Goal: Task Accomplishment & Management: Complete application form

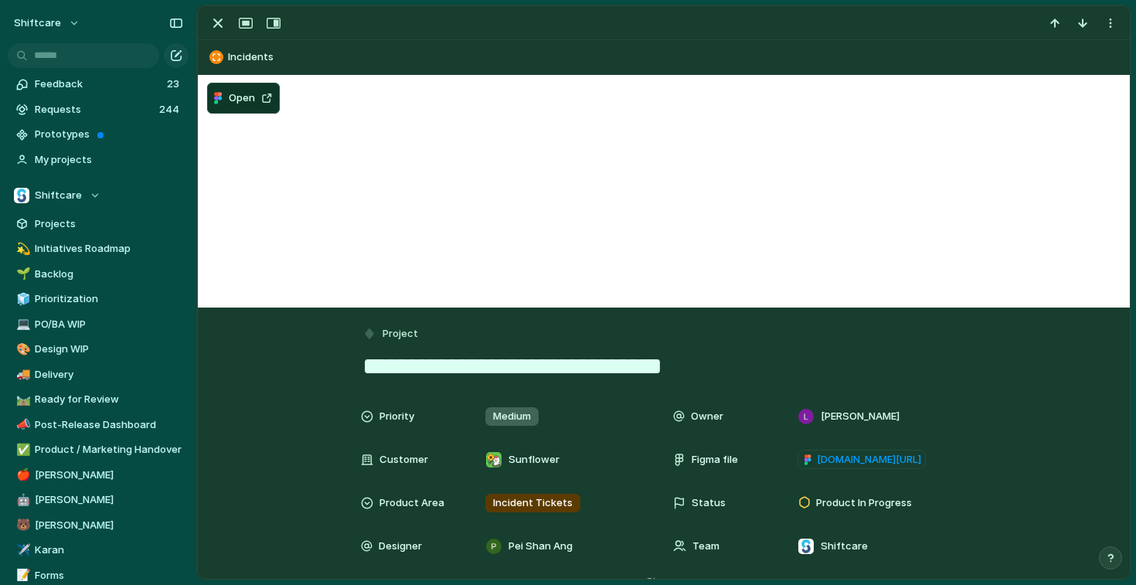
scroll to position [616, 0]
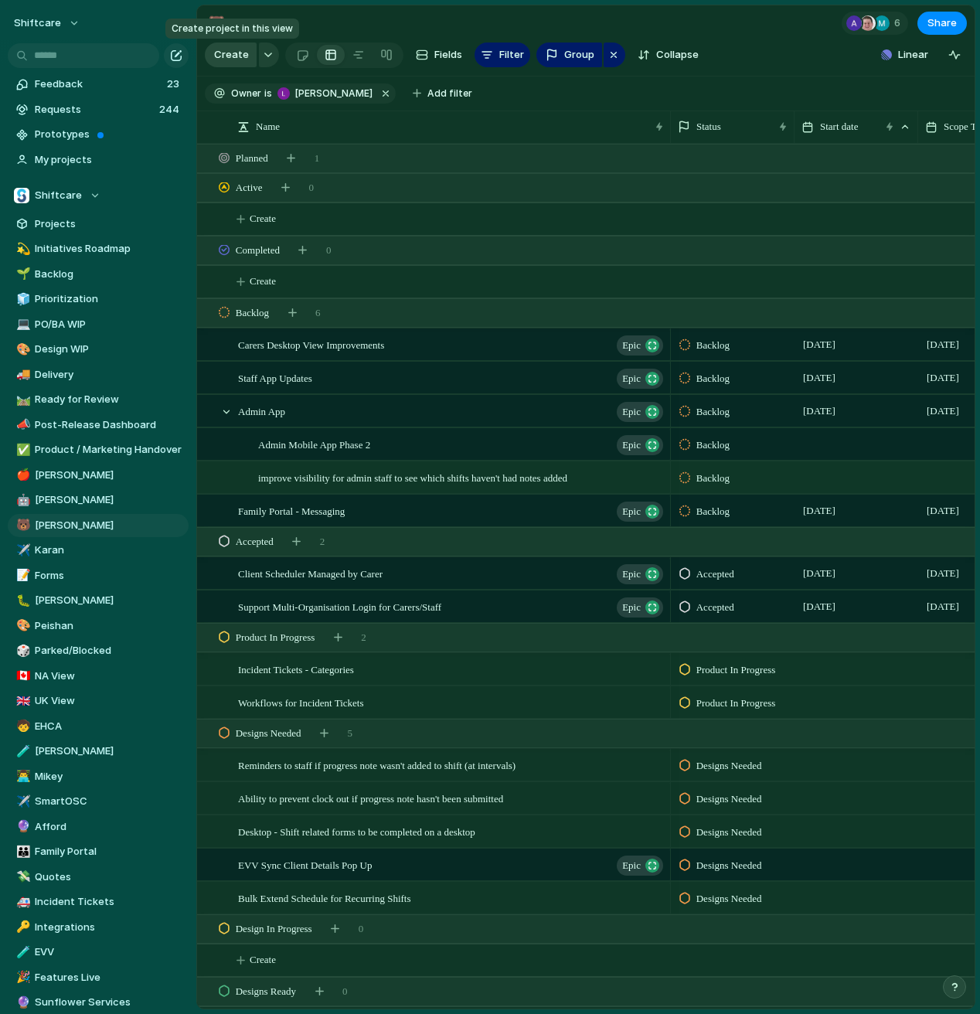
click at [240, 59] on span "Create" at bounding box center [231, 54] width 35 height 15
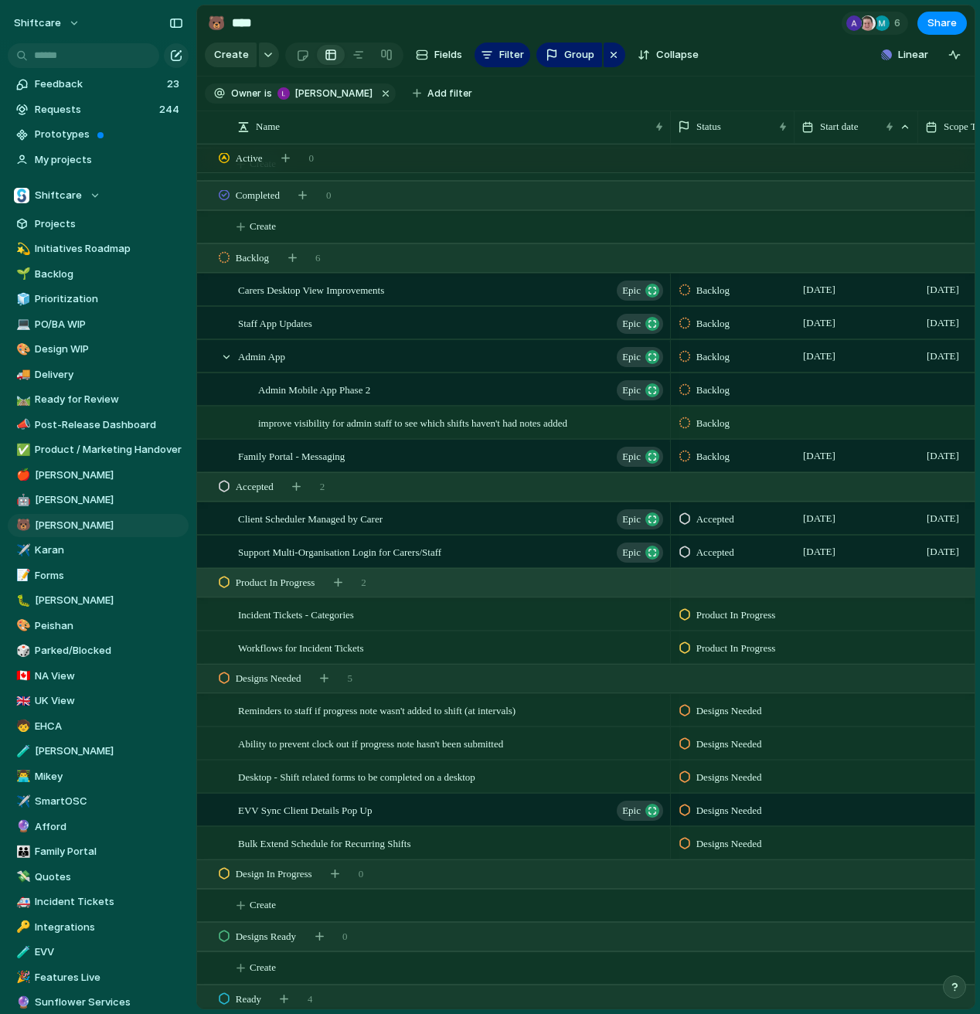
scroll to position [74, 0]
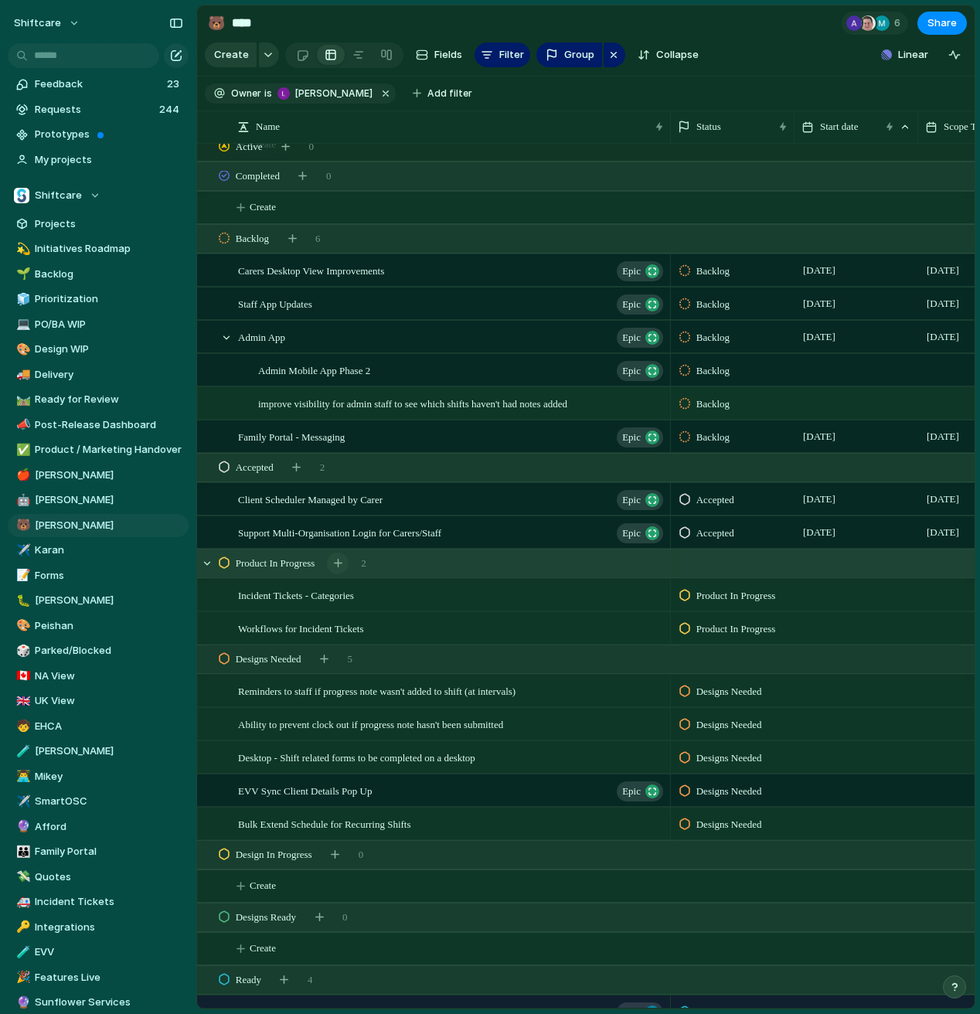
click at [342, 563] on div "button" at bounding box center [338, 563] width 9 height 9
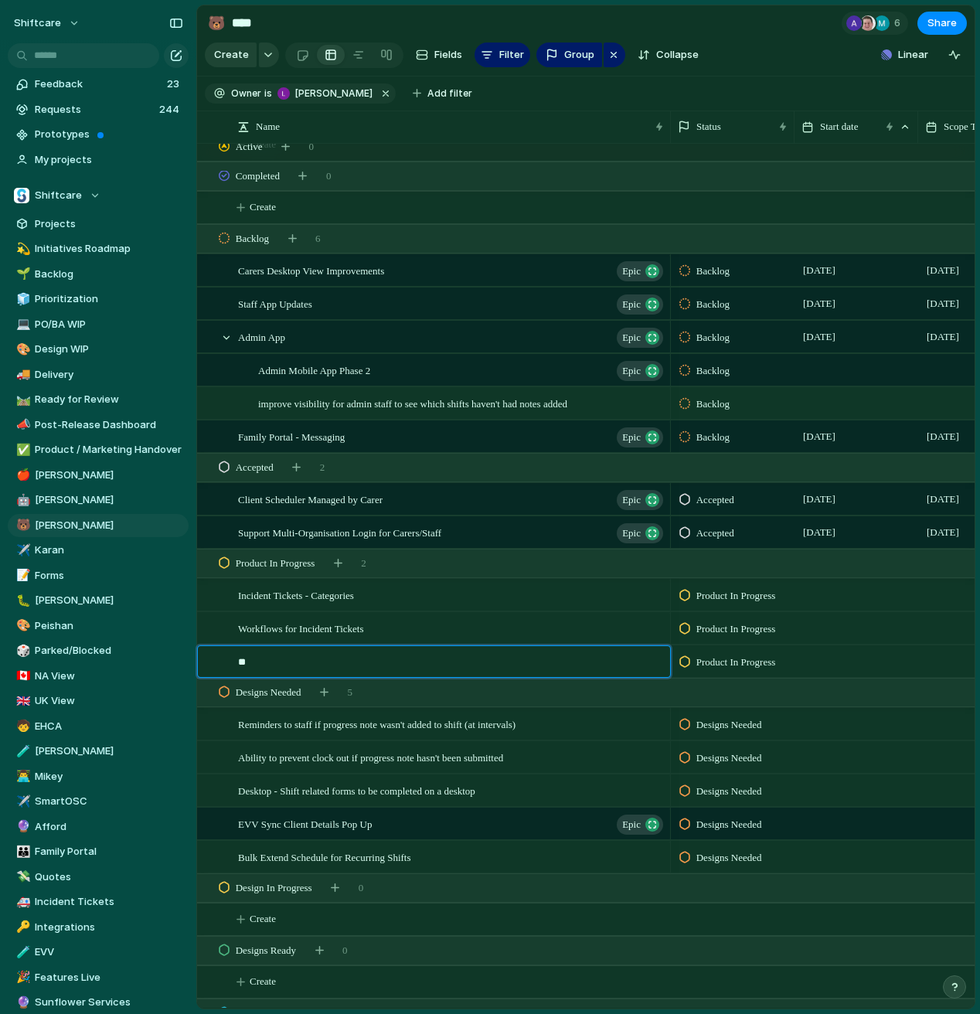
type textarea "*"
type textarea "**********"
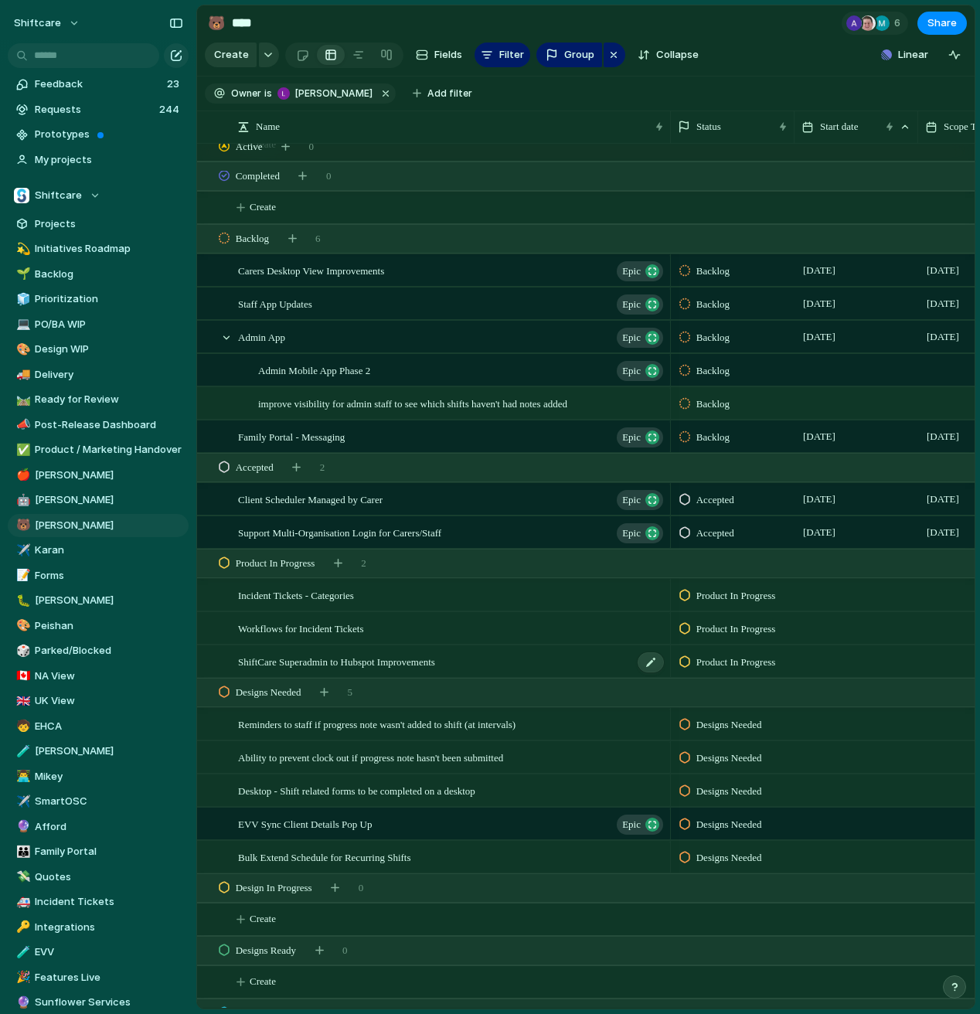
click at [516, 666] on div "ShiftCare Superadmin to Hubspot Improvements" at bounding box center [451, 662] width 427 height 32
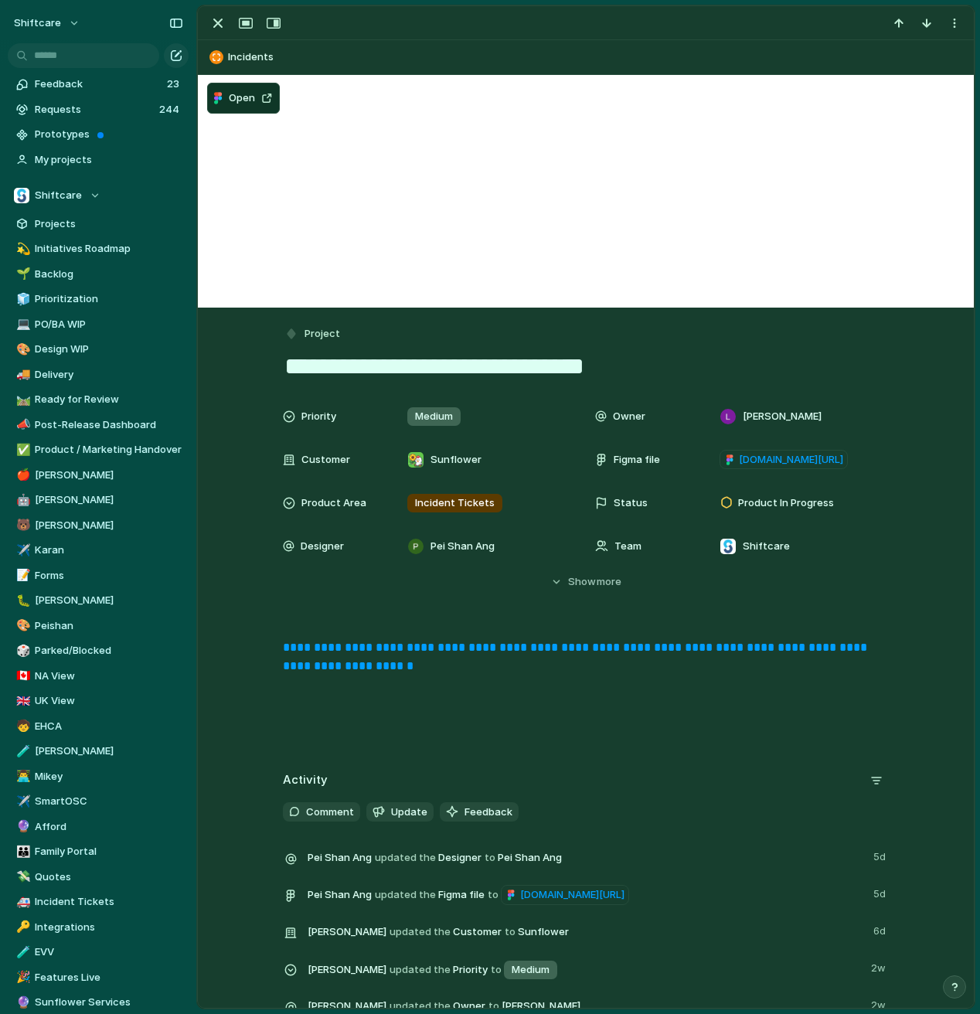
drag, startPoint x: 284, startPoint y: 368, endPoint x: 618, endPoint y: 373, distance: 334.0
click at [618, 373] on textarea "**********" at bounding box center [586, 366] width 606 height 32
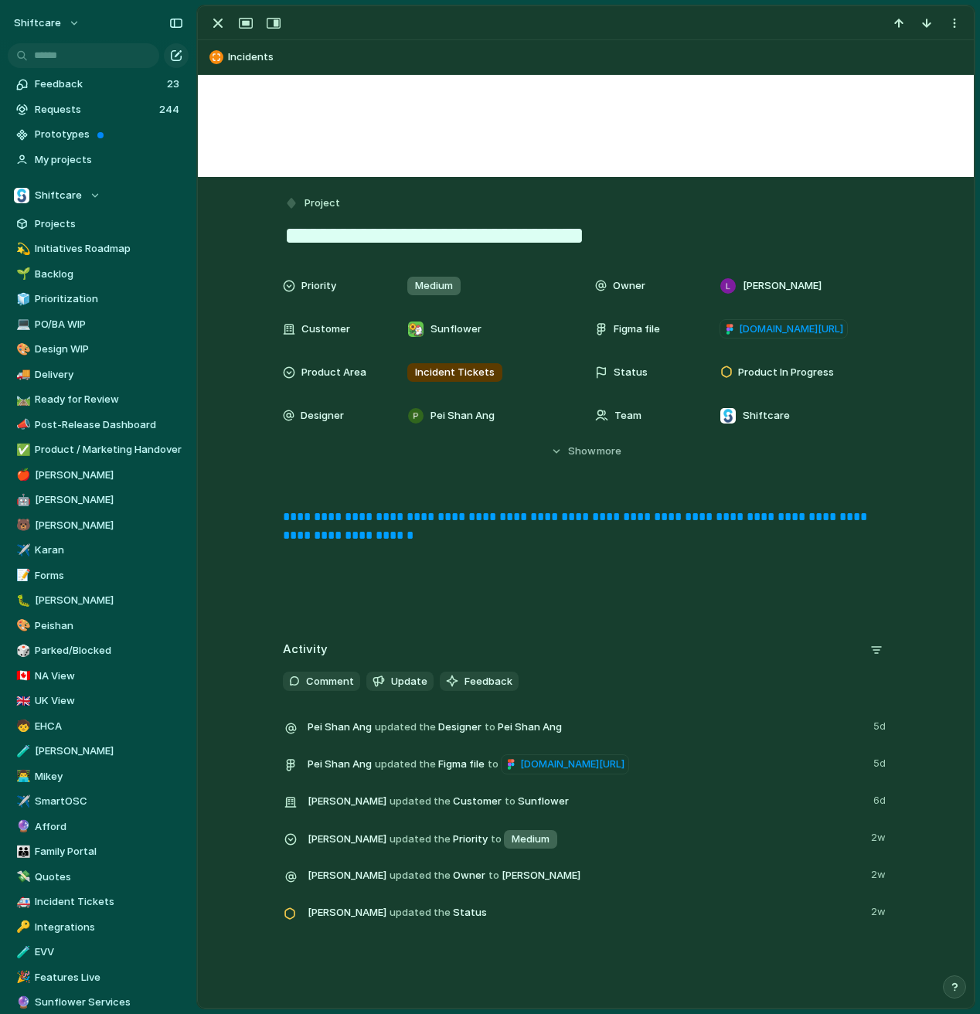
scroll to position [186, 0]
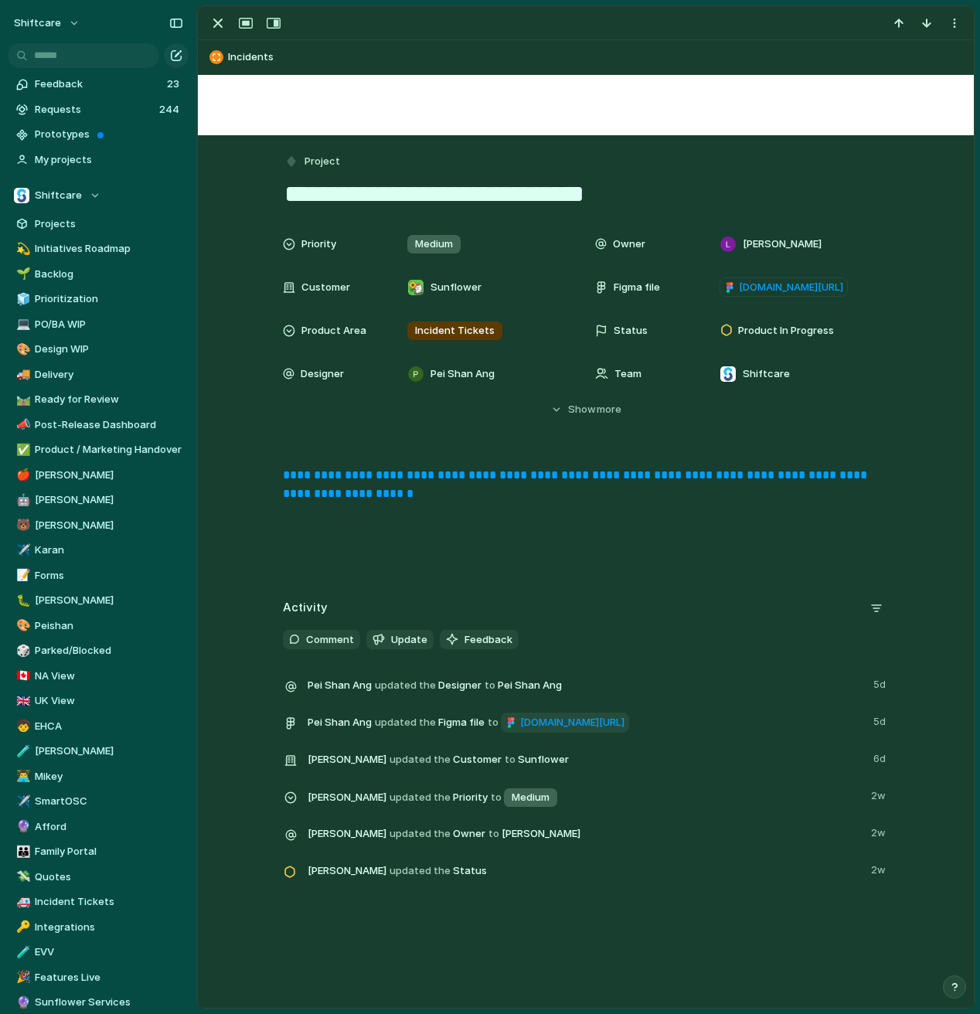
click at [560, 584] on span "[DOMAIN_NAME][URL]" at bounding box center [572, 722] width 104 height 15
click at [422, 475] on link "**********" at bounding box center [576, 484] width 587 height 30
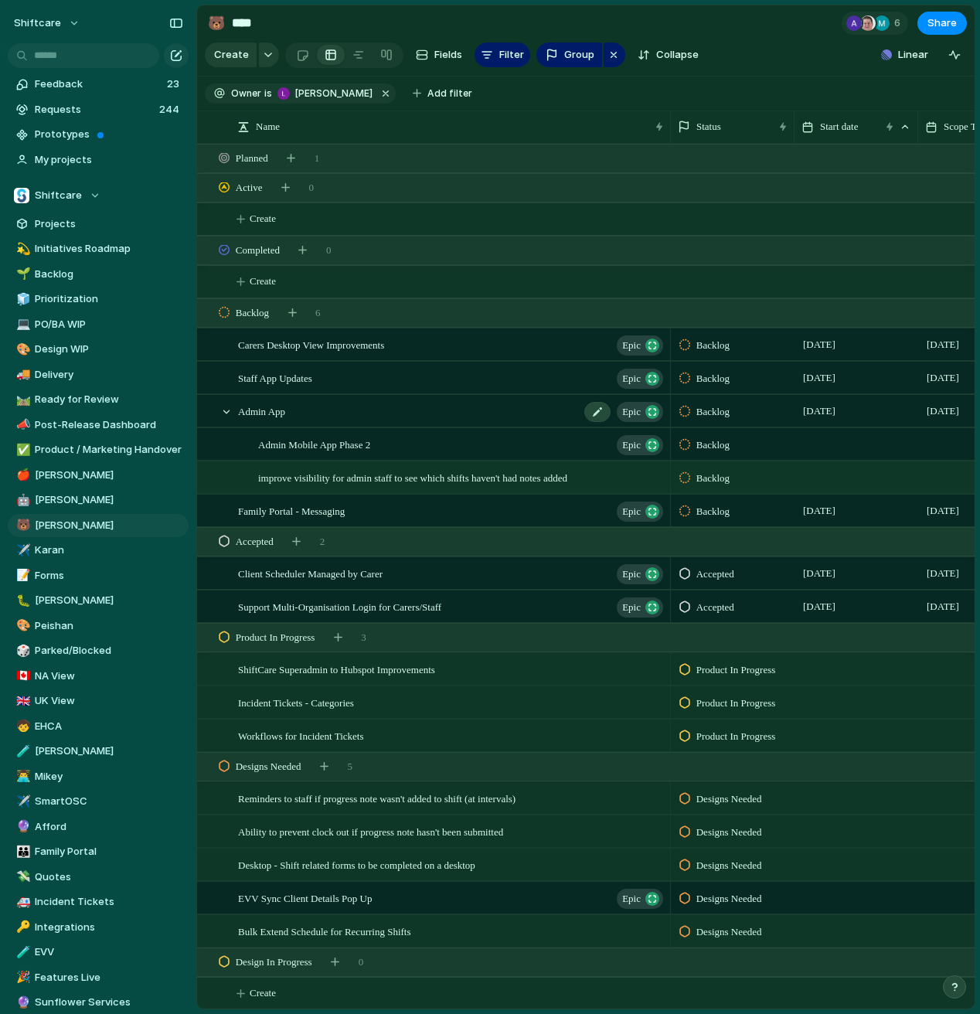
click at [302, 417] on div "Admin App Epic" at bounding box center [451, 412] width 427 height 32
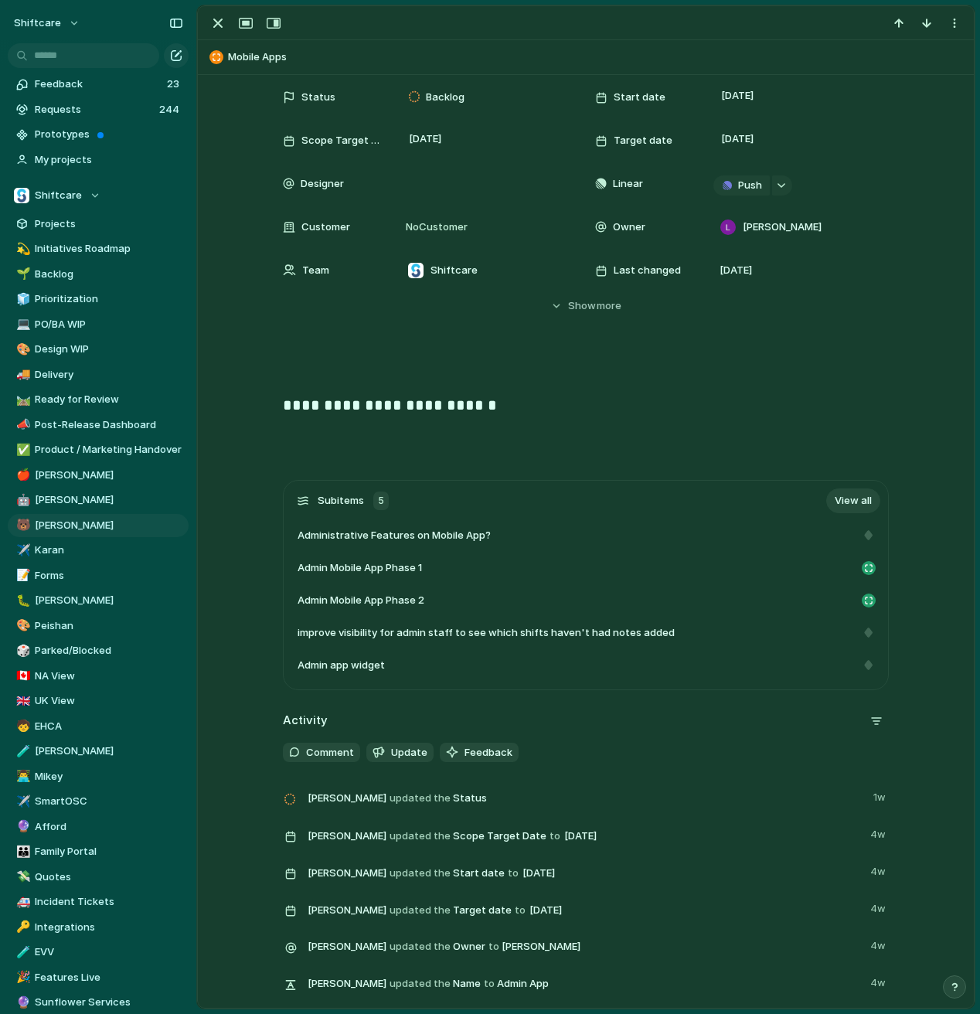
scroll to position [84, 0]
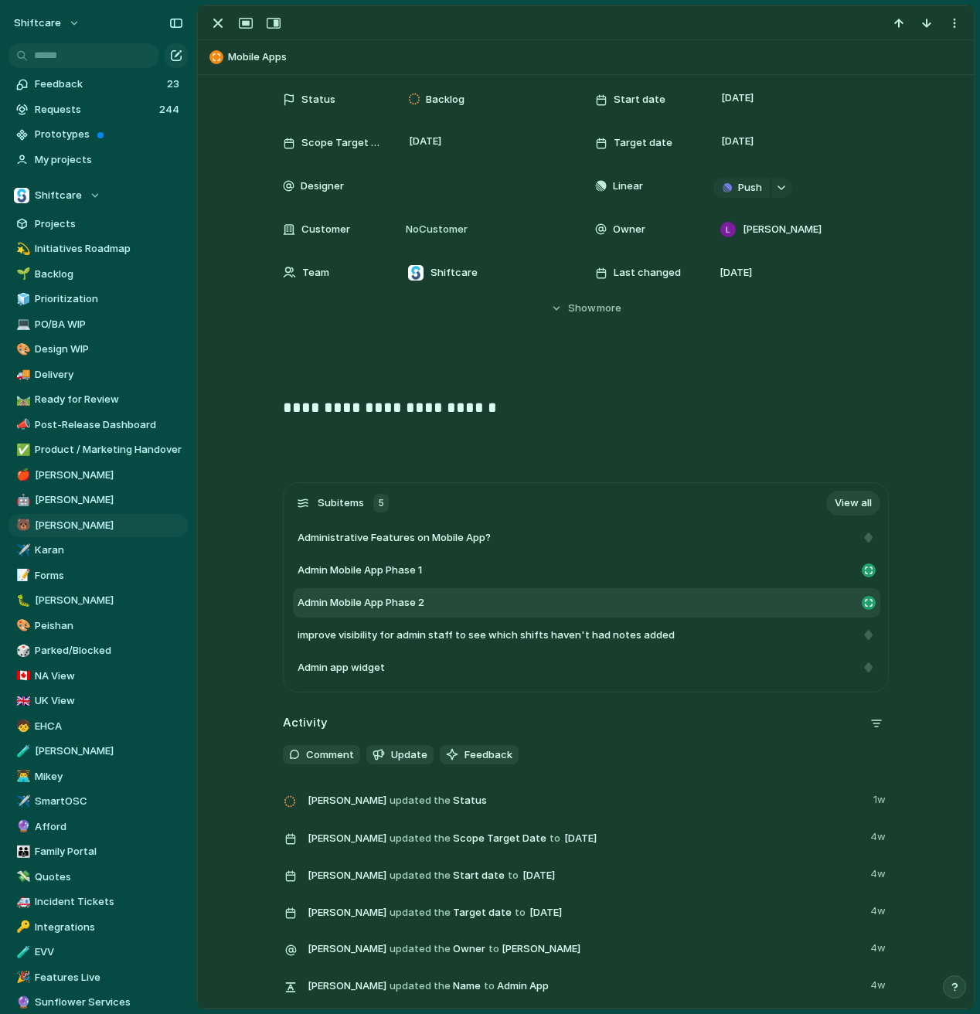
click at [407, 608] on span "Admin Mobile App Phase 2" at bounding box center [361, 602] width 127 height 15
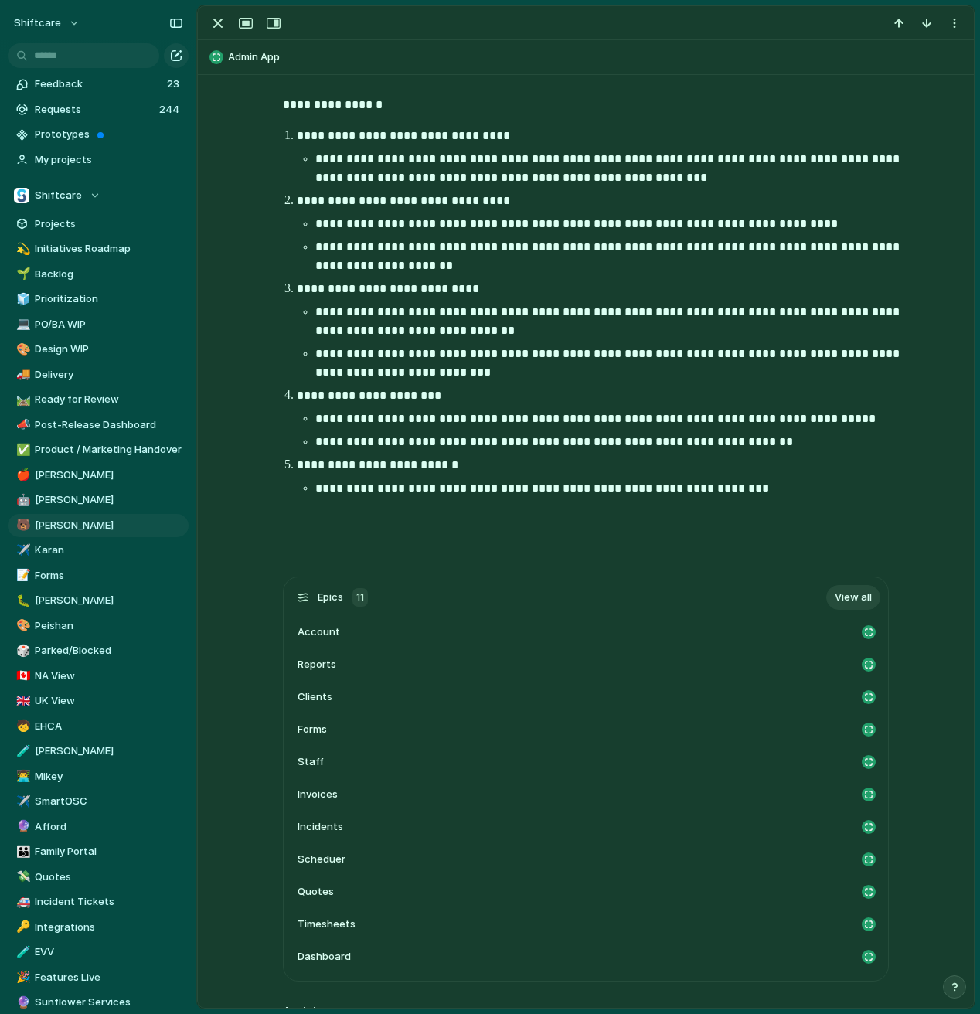
scroll to position [505, 0]
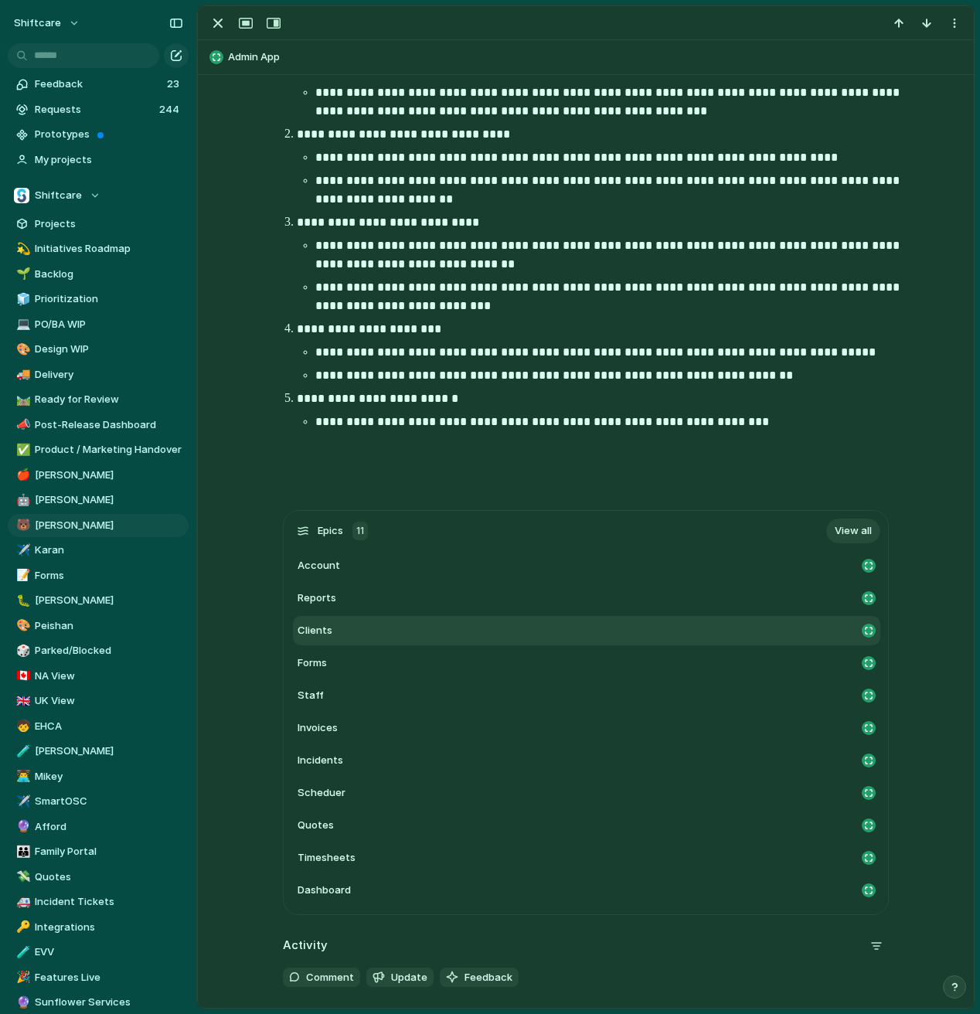
click at [495, 632] on div "Clients" at bounding box center [577, 630] width 558 height 15
type textarea "*******"
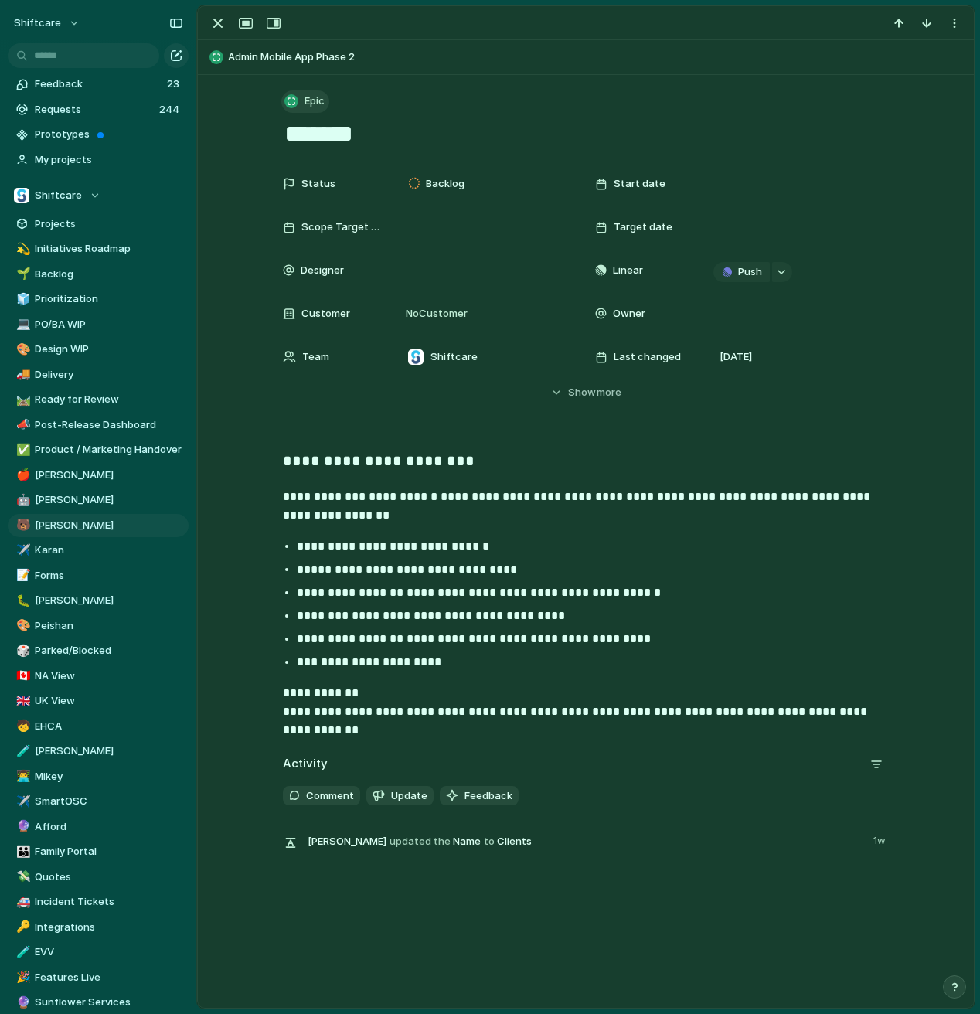
click at [312, 109] on button "Epic" at bounding box center [305, 101] width 48 height 22
click at [331, 263] on span "Task" at bounding box center [323, 265] width 23 height 15
click at [226, 20] on button "button" at bounding box center [218, 23] width 25 height 20
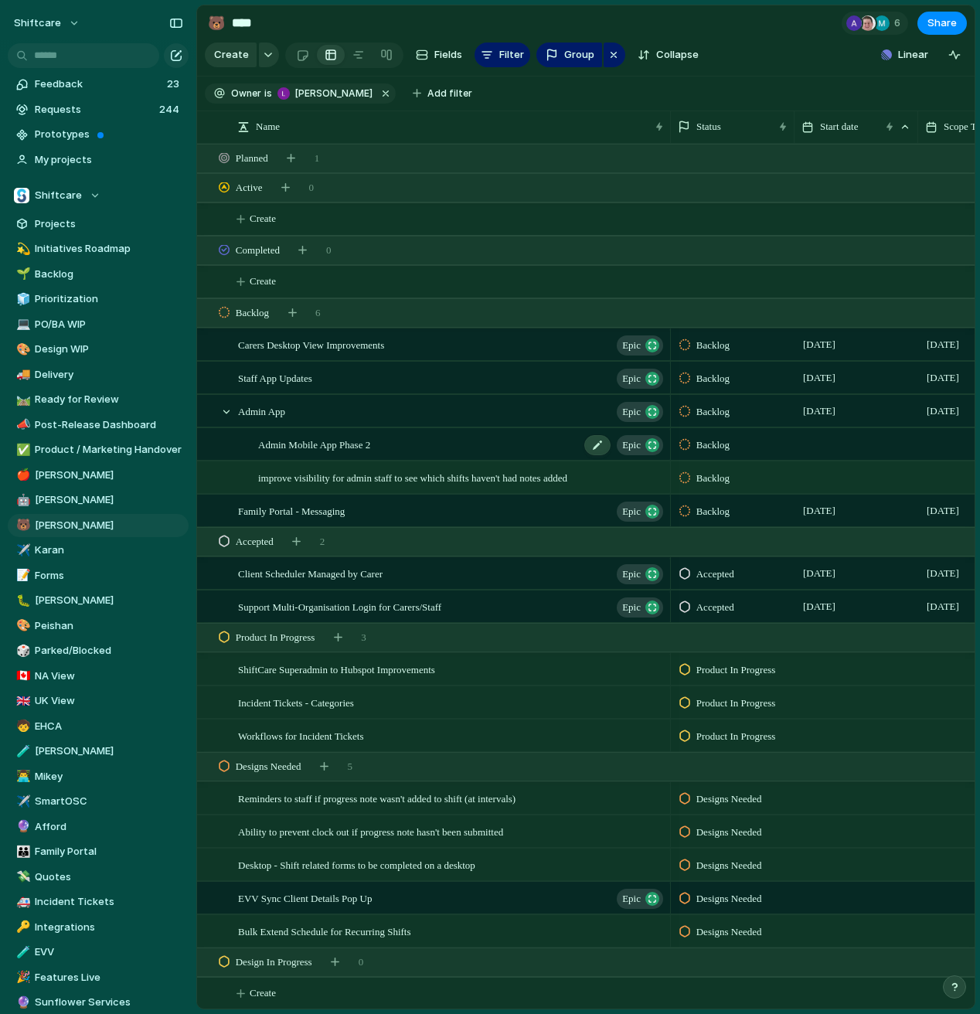
click at [329, 442] on span "Admin Mobile App Phase 2" at bounding box center [314, 444] width 112 height 18
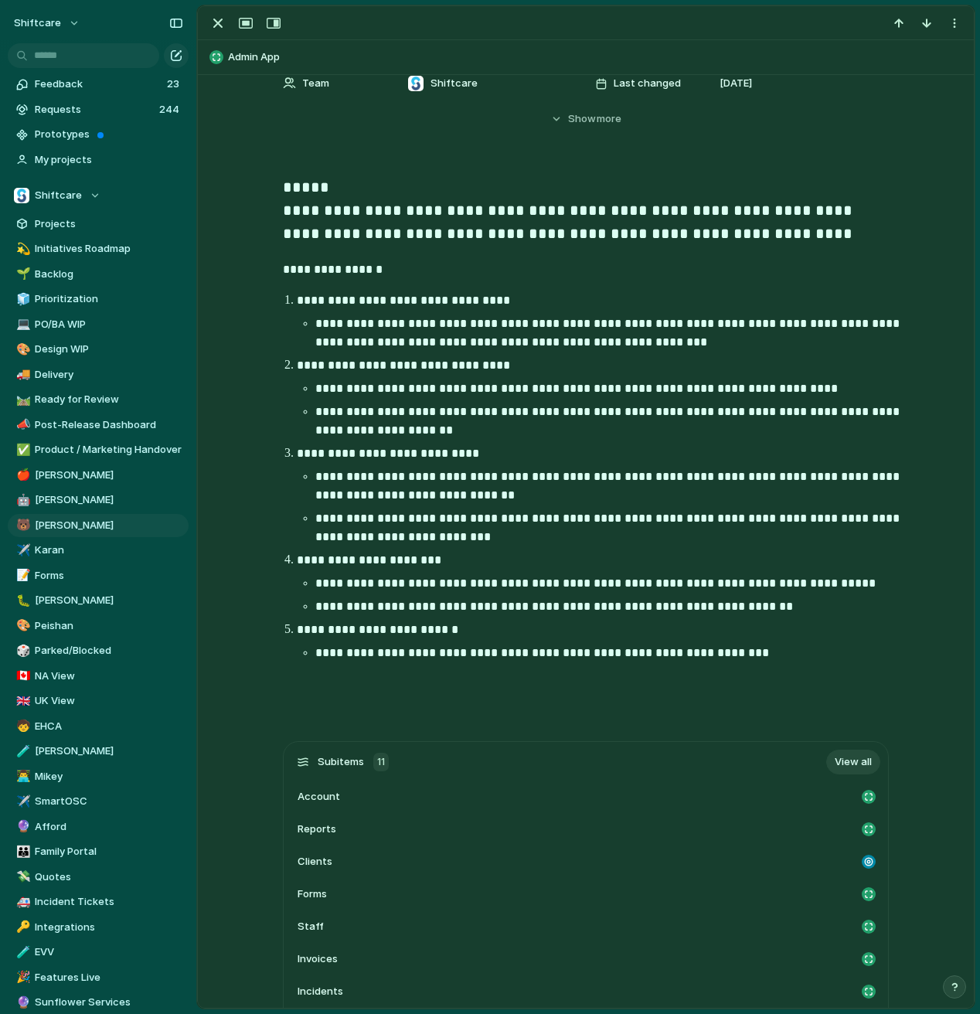
scroll to position [638, 0]
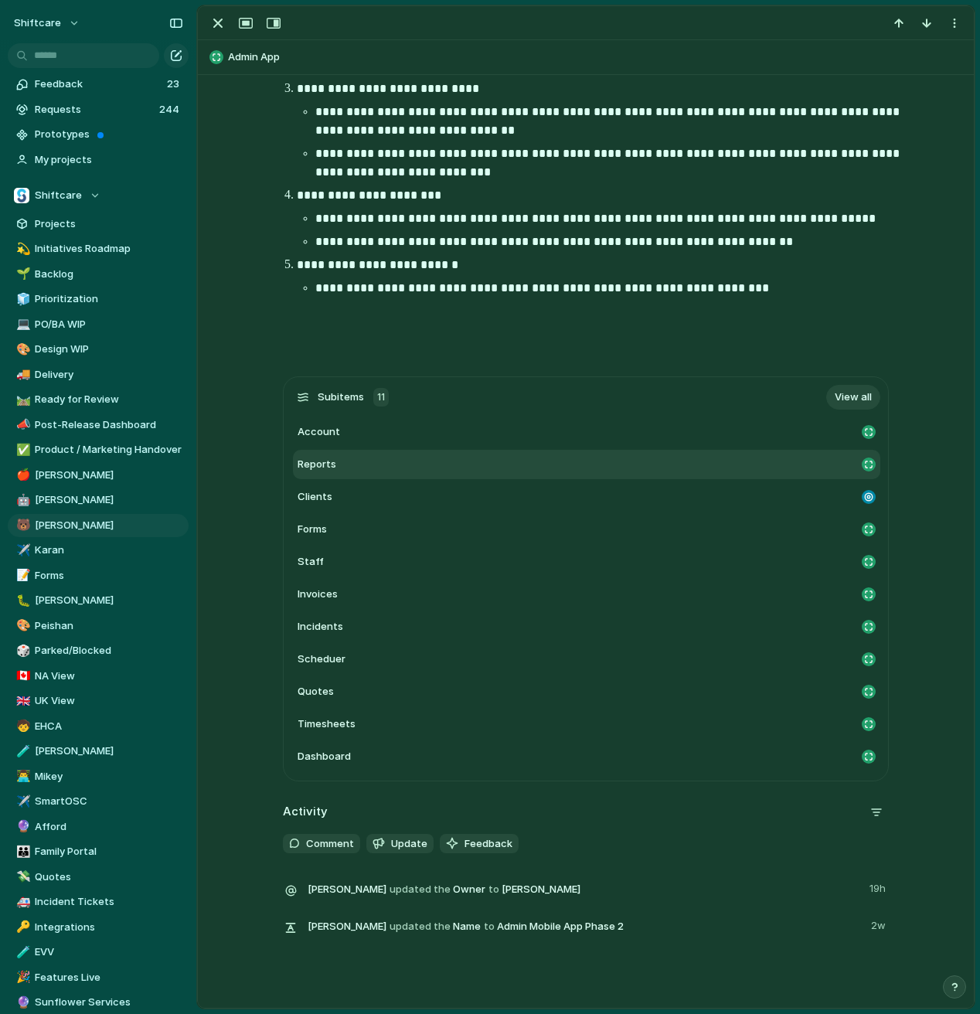
click at [868, 465] on div at bounding box center [869, 465] width 14 height 14
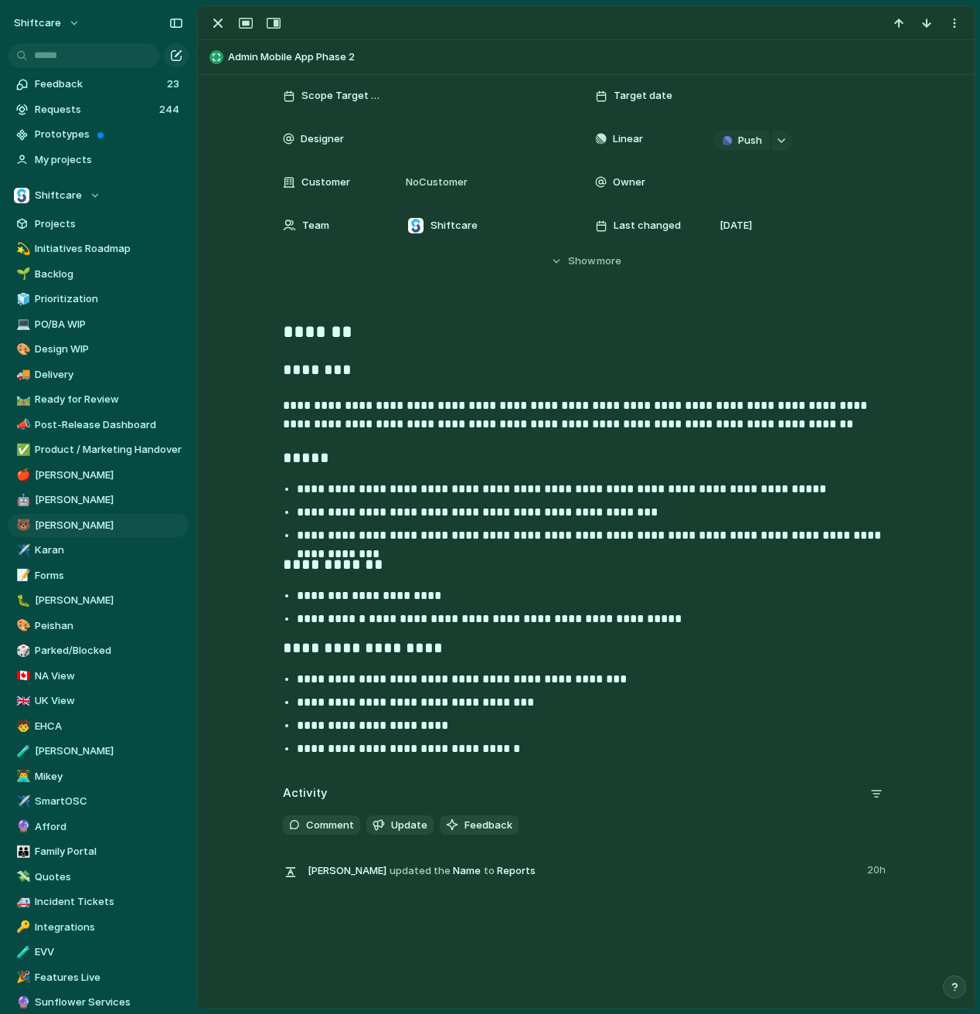
scroll to position [131, 0]
click at [296, 63] on span "Admin Mobile App Phase 2" at bounding box center [597, 56] width 739 height 15
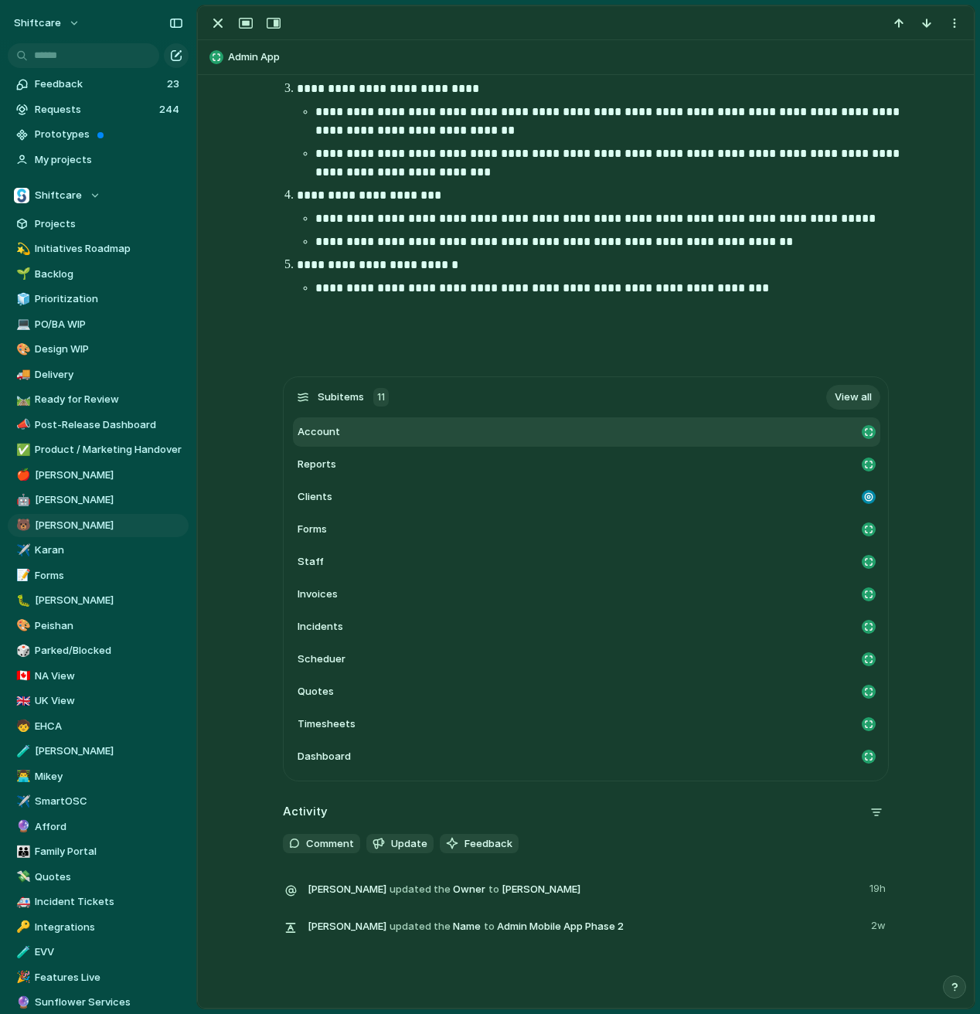
click at [729, 436] on div "Account" at bounding box center [577, 431] width 558 height 15
type textarea "*******"
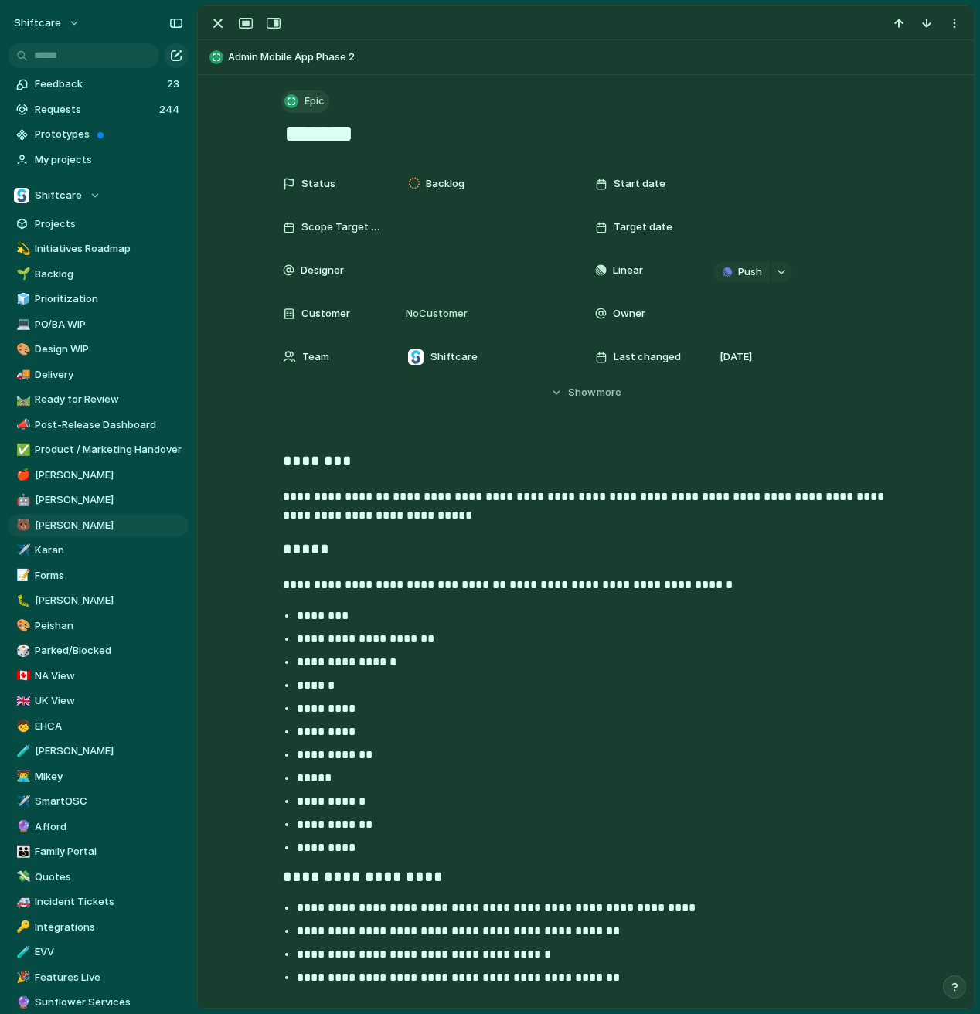
click at [306, 98] on span "Epic" at bounding box center [315, 101] width 20 height 15
click at [344, 264] on li "Task" at bounding box center [349, 266] width 126 height 25
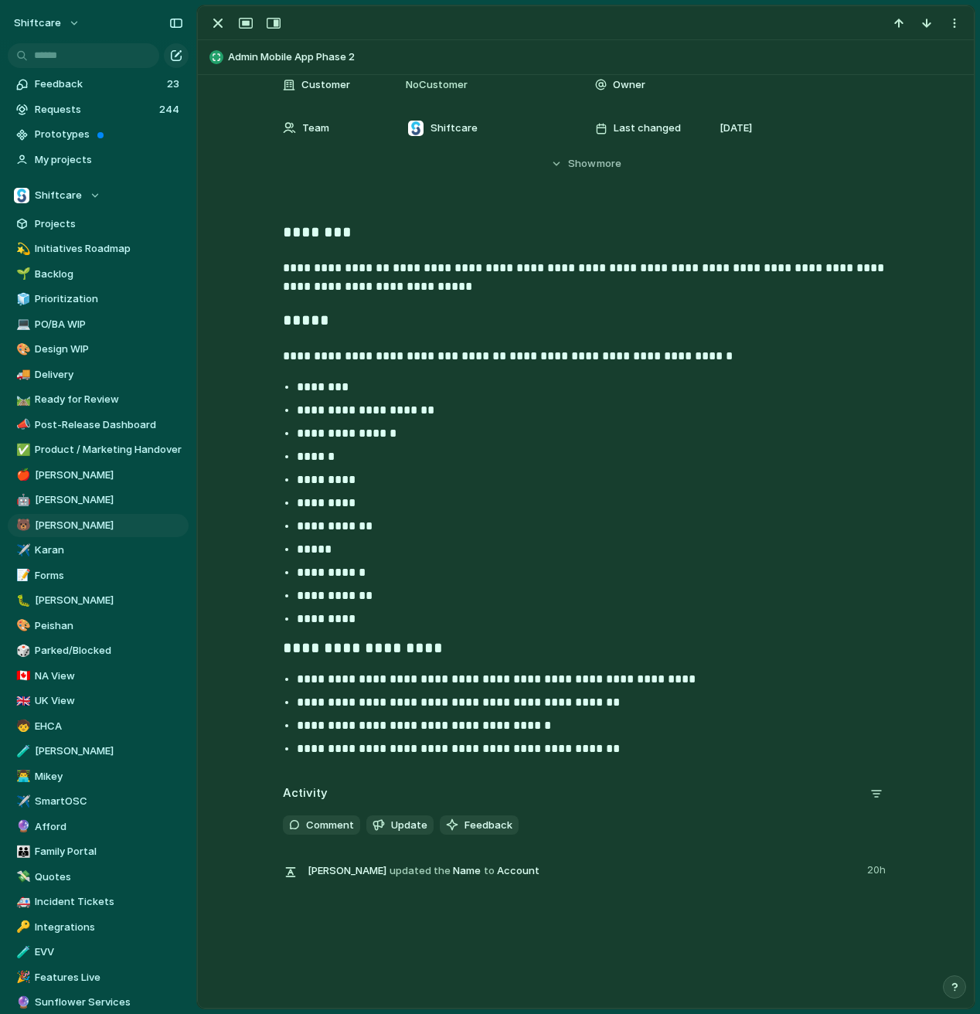
scroll to position [225, 0]
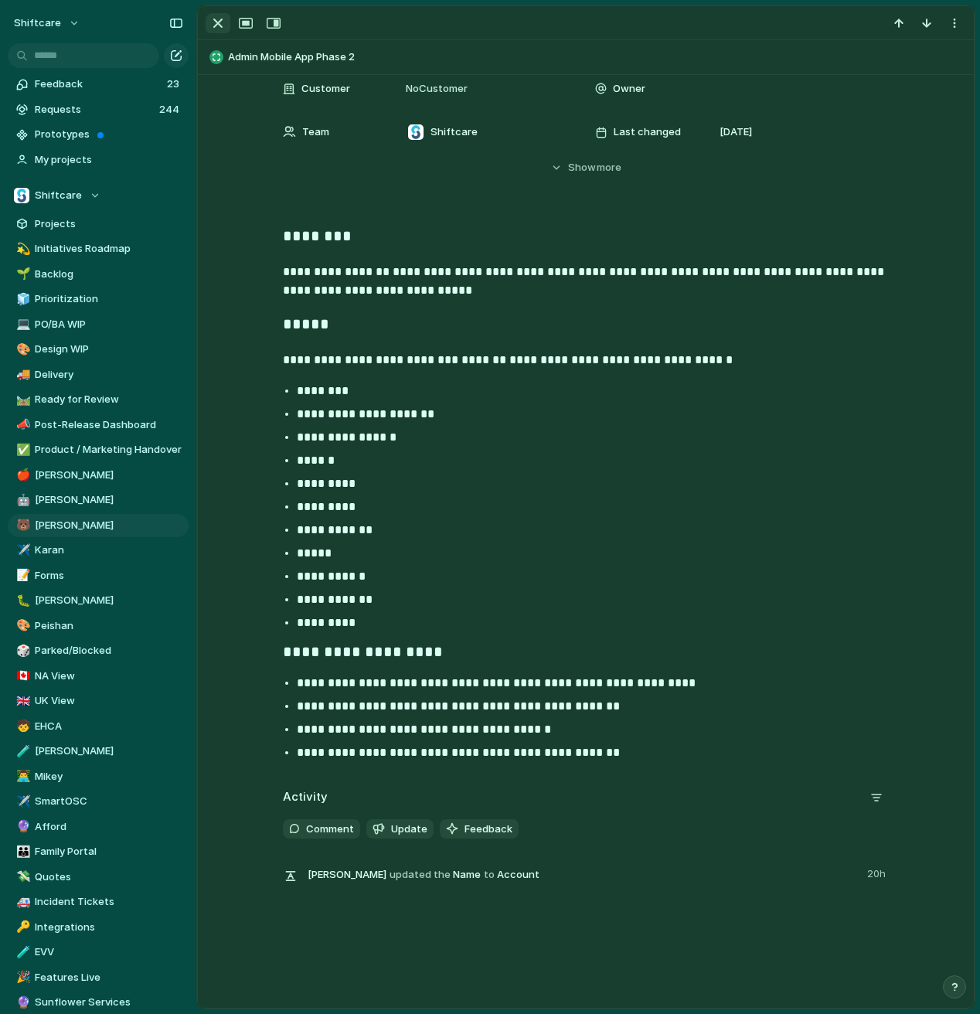
click at [220, 24] on div "button" at bounding box center [218, 23] width 19 height 19
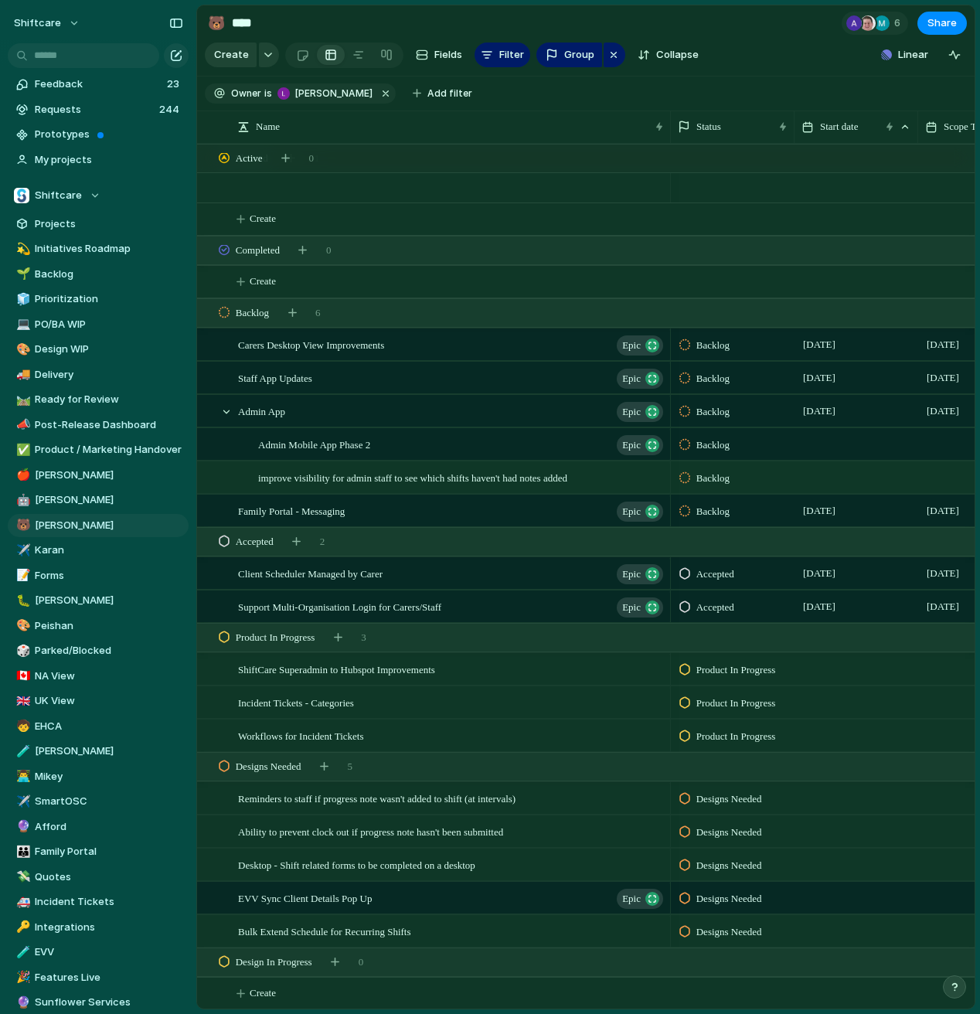
scroll to position [362, 0]
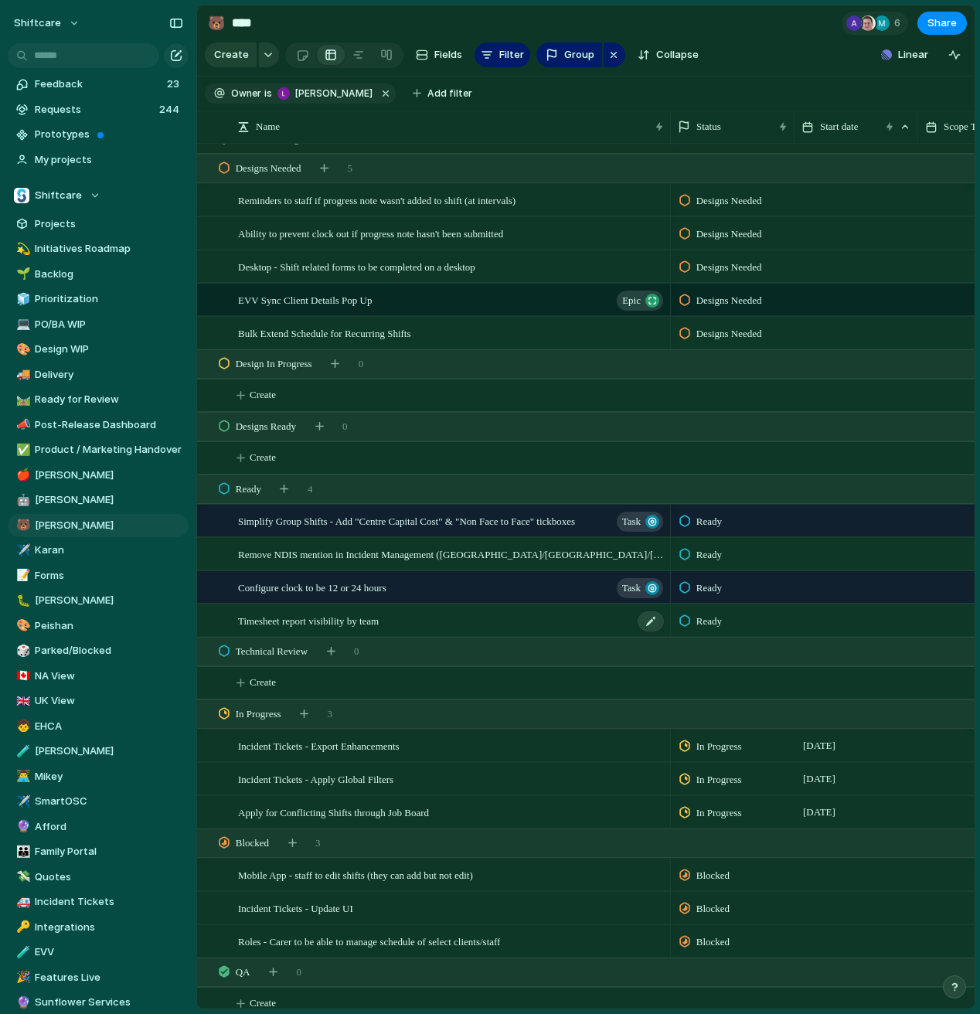
click at [374, 625] on span "Timesheet report visibility by team" at bounding box center [308, 620] width 141 height 18
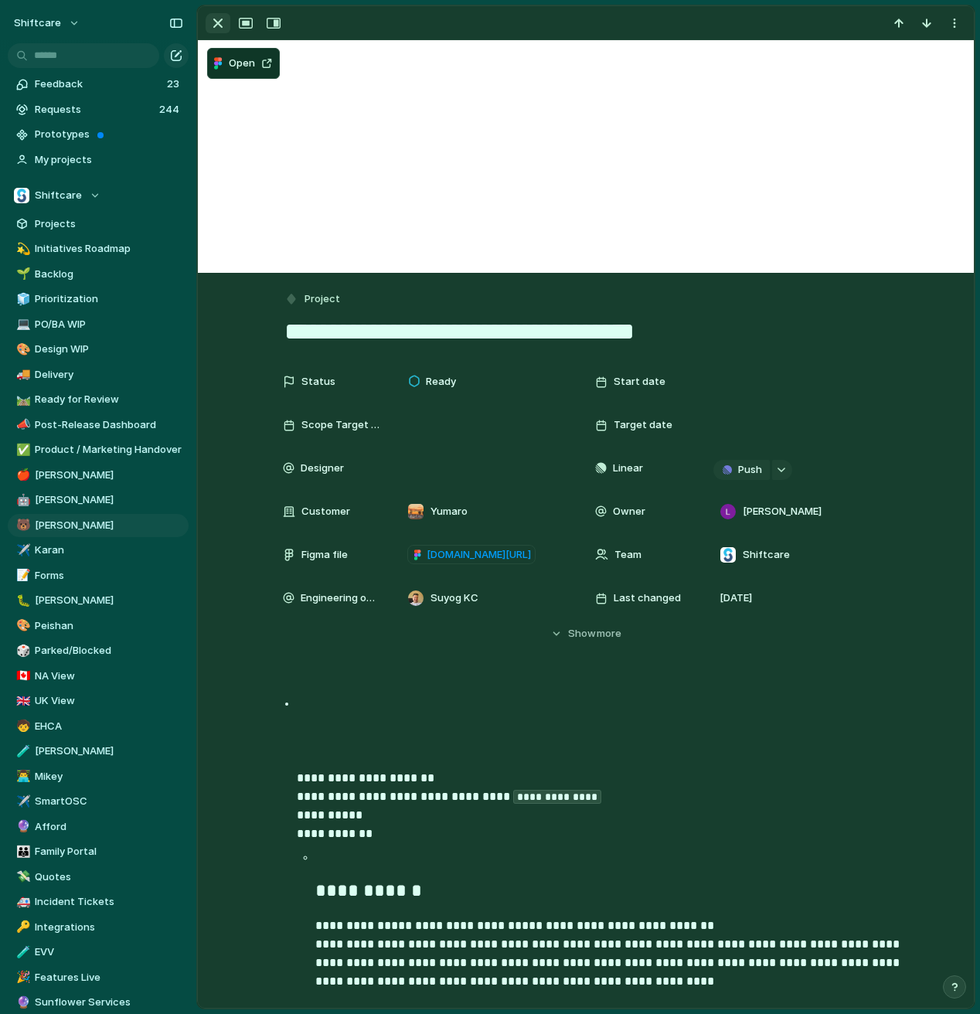
click at [218, 24] on div "button" at bounding box center [218, 23] width 19 height 19
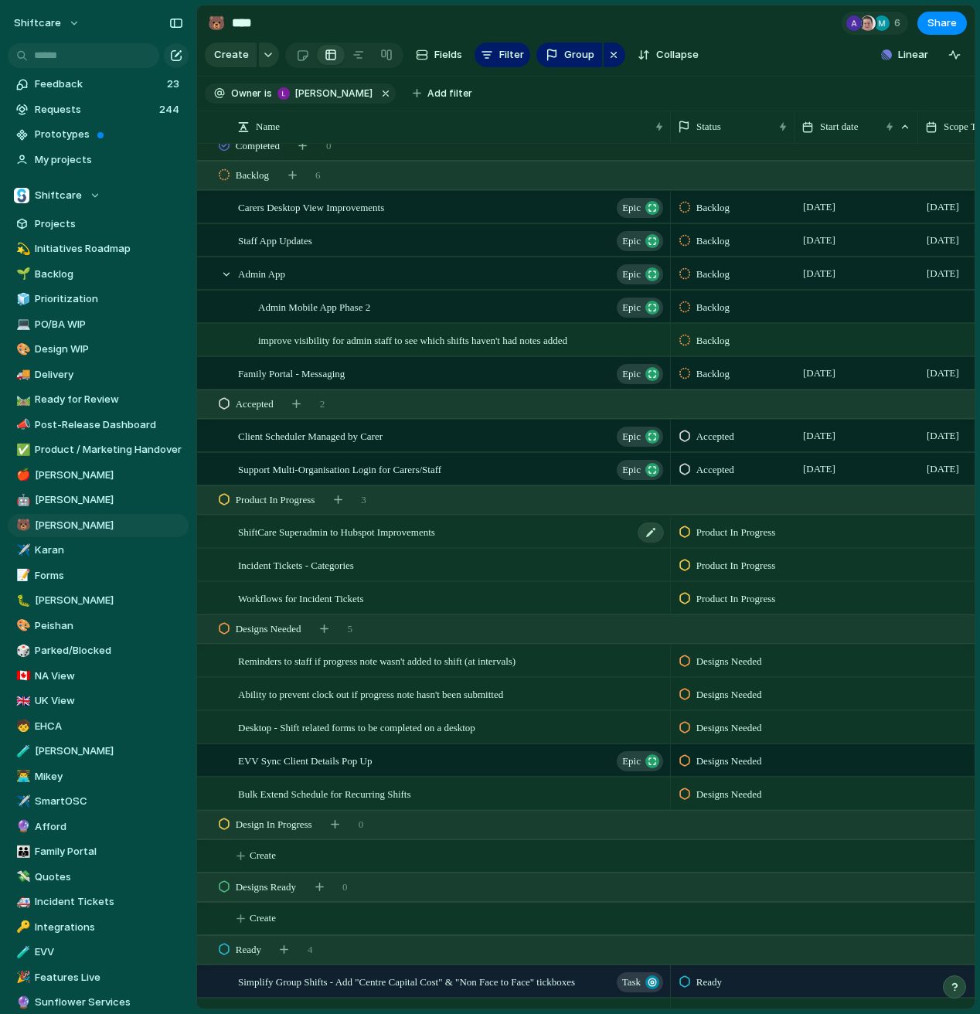
click at [381, 527] on span "ShiftCare Superadmin to Hubspot Improvements" at bounding box center [336, 532] width 197 height 18
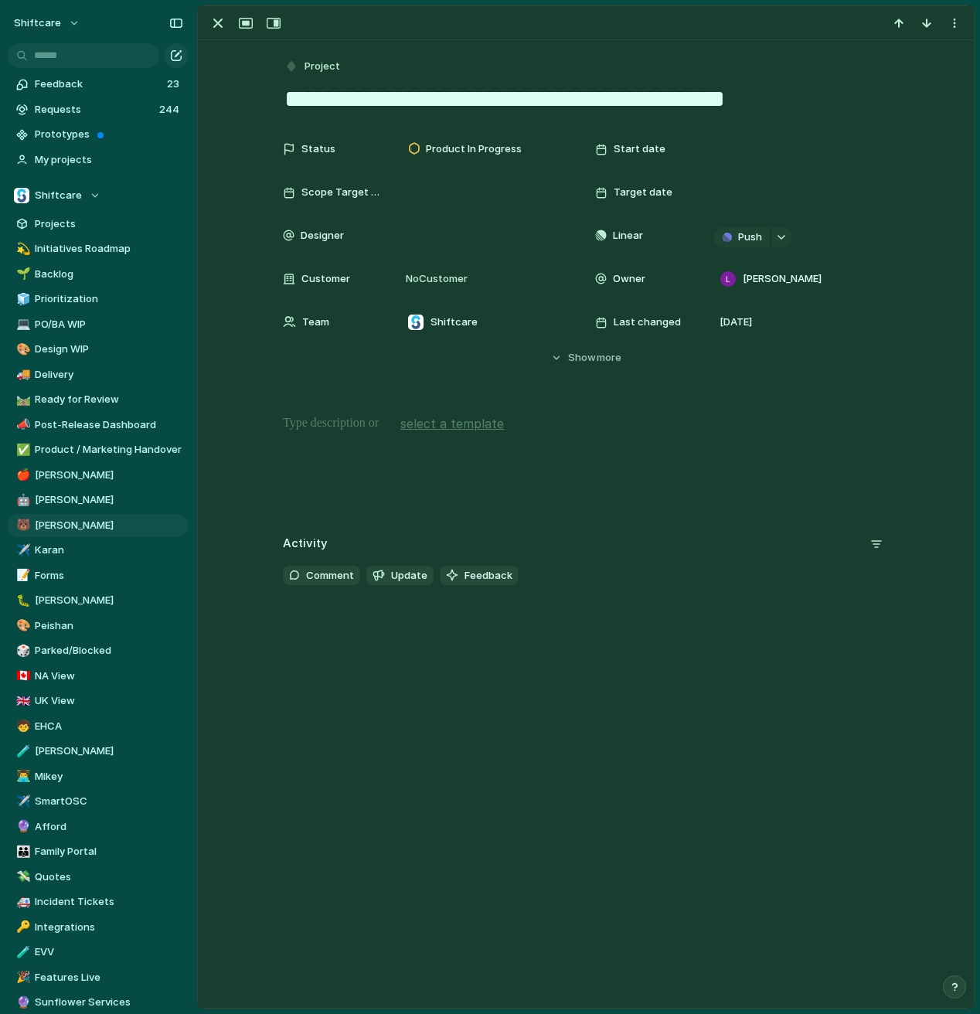
click at [366, 425] on p at bounding box center [586, 423] width 606 height 19
click at [366, 94] on textarea "**********" at bounding box center [586, 99] width 606 height 32
click at [213, 26] on div "button" at bounding box center [218, 23] width 19 height 19
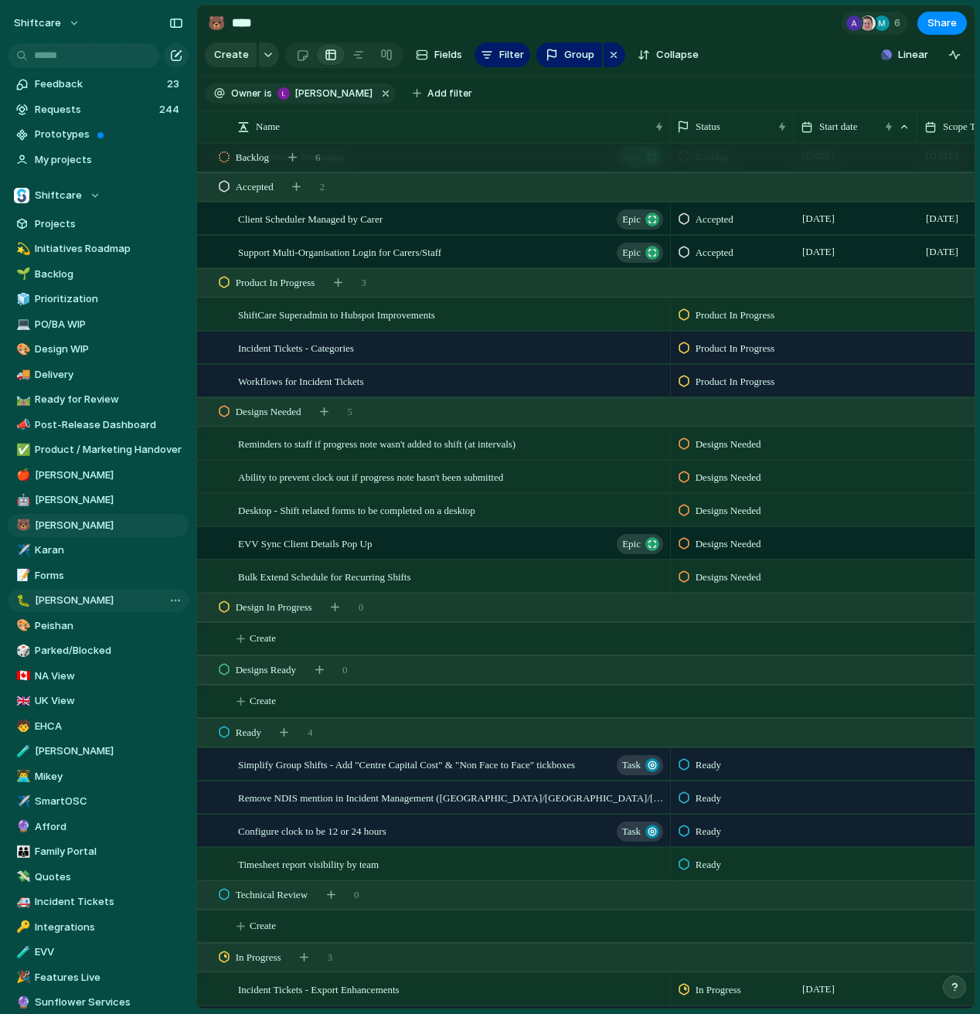
scroll to position [326, 0]
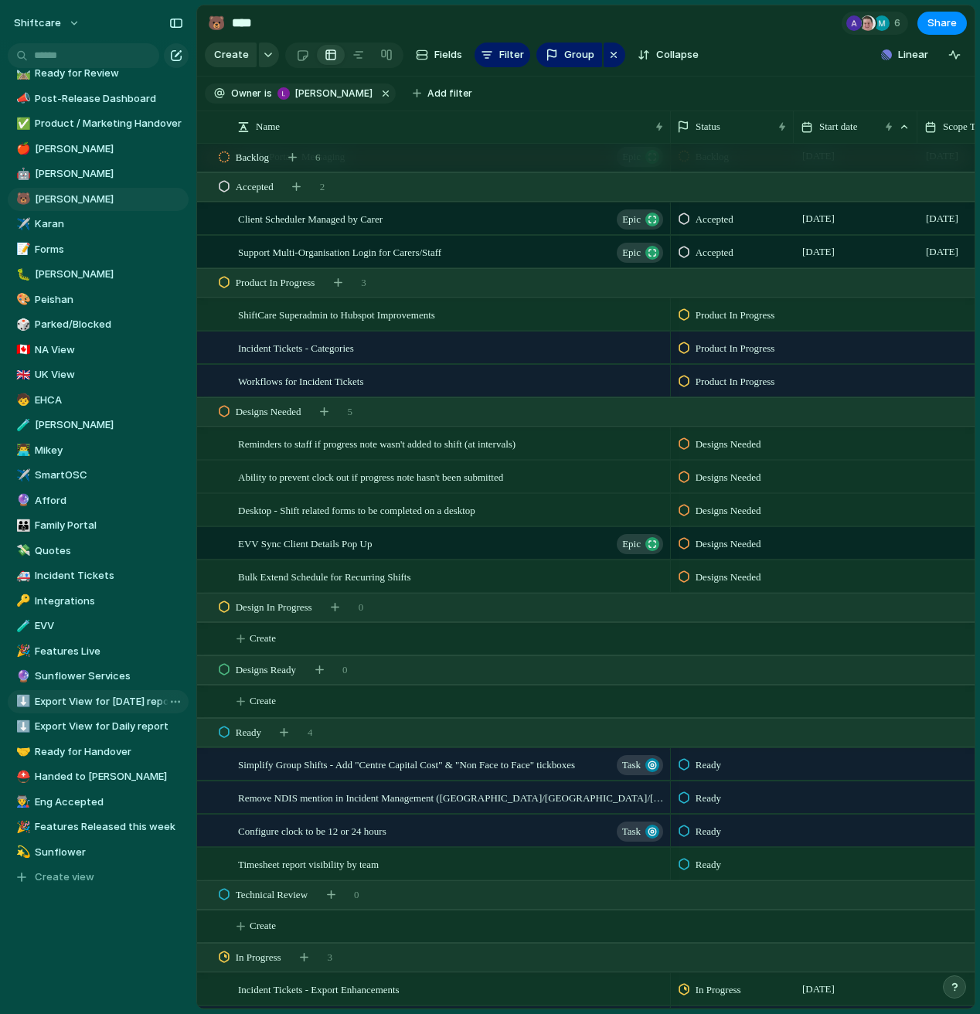
click at [96, 704] on span "Export View for [DATE] report" at bounding box center [109, 701] width 148 height 15
type input "**********"
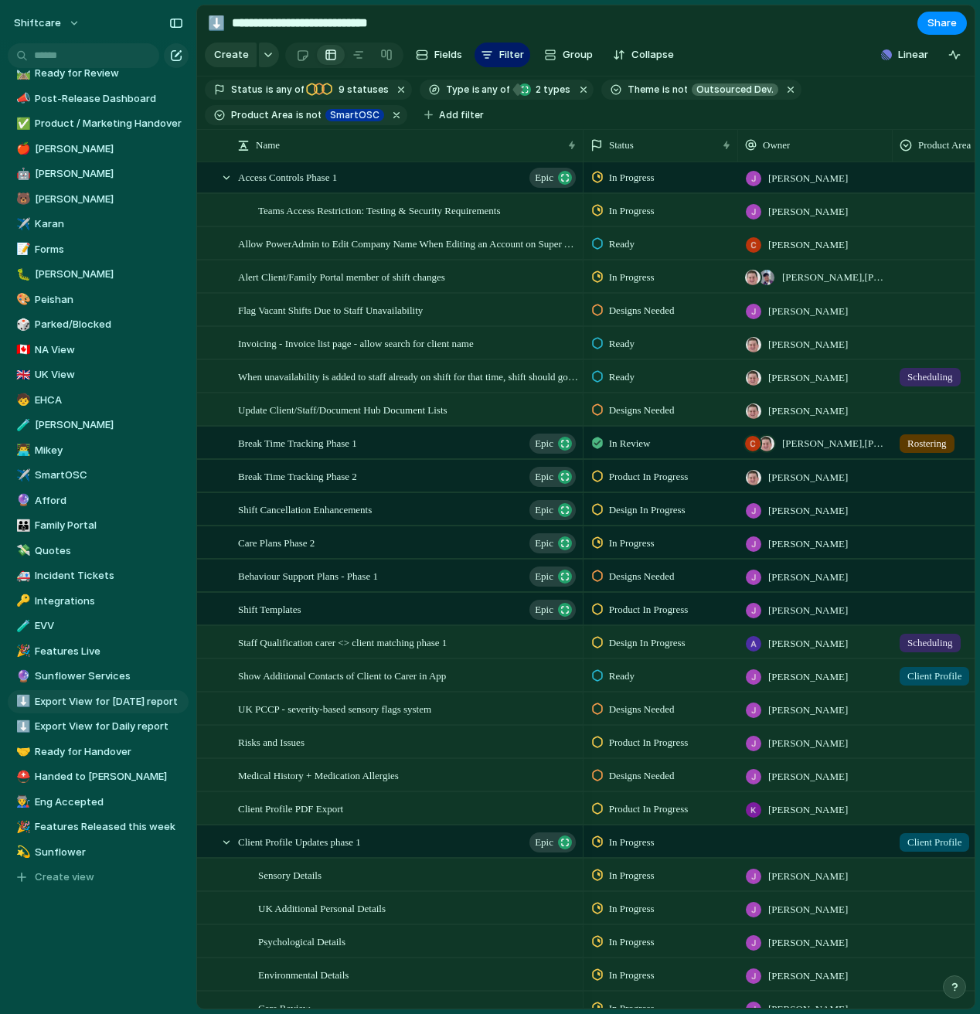
scroll to position [726, 0]
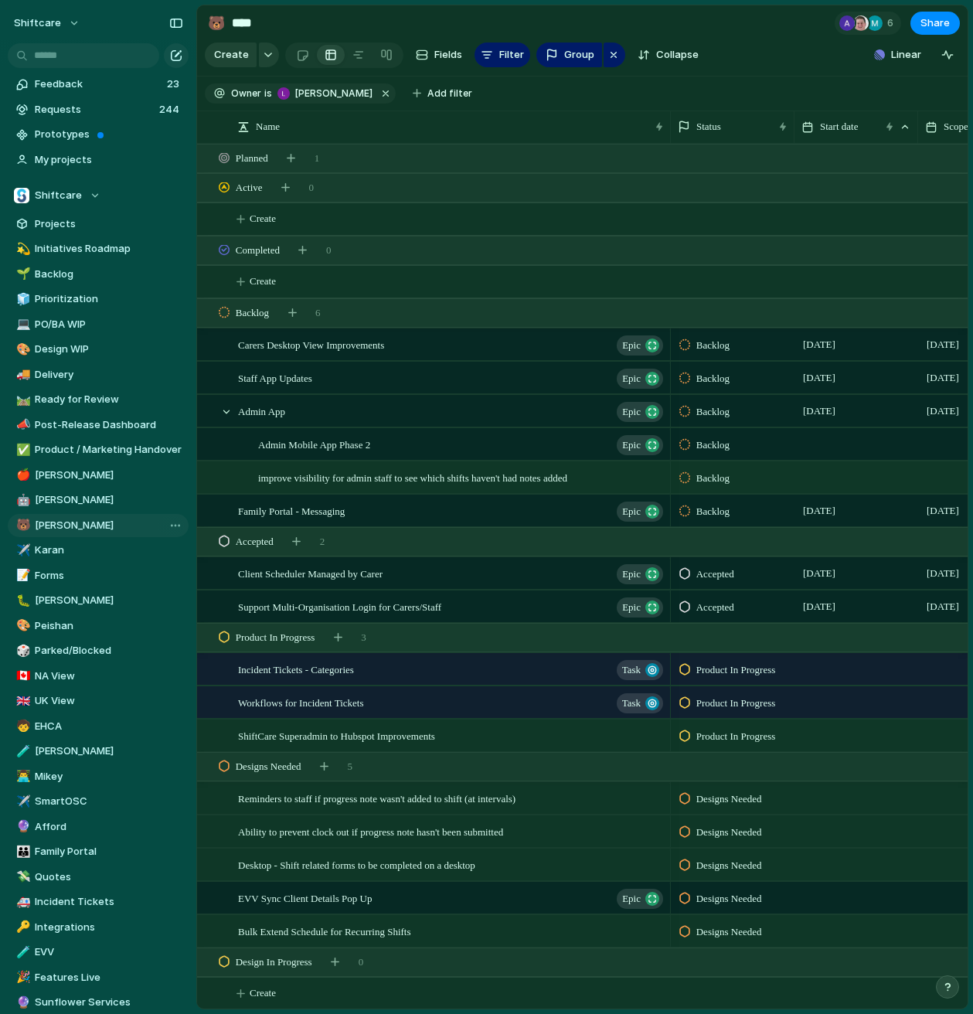
click at [100, 527] on span "[PERSON_NAME]" at bounding box center [109, 525] width 148 height 15
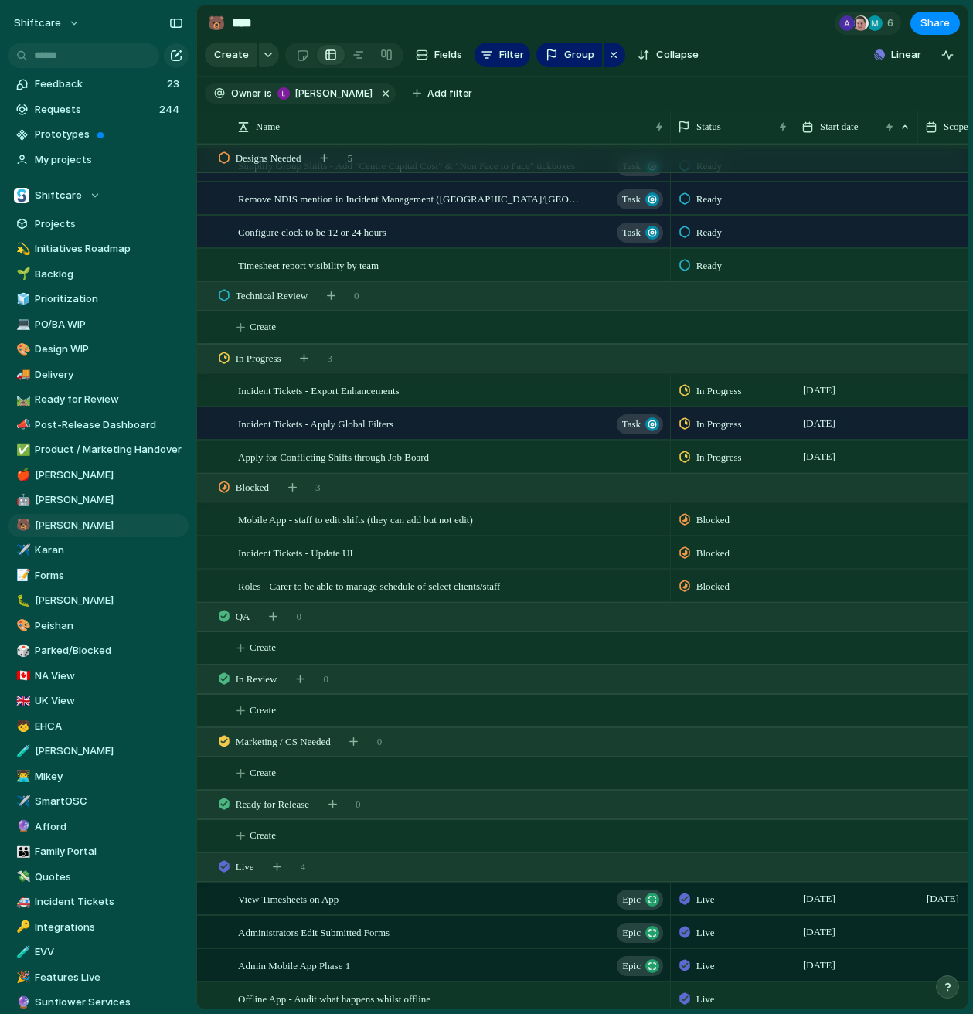
scroll to position [747, 0]
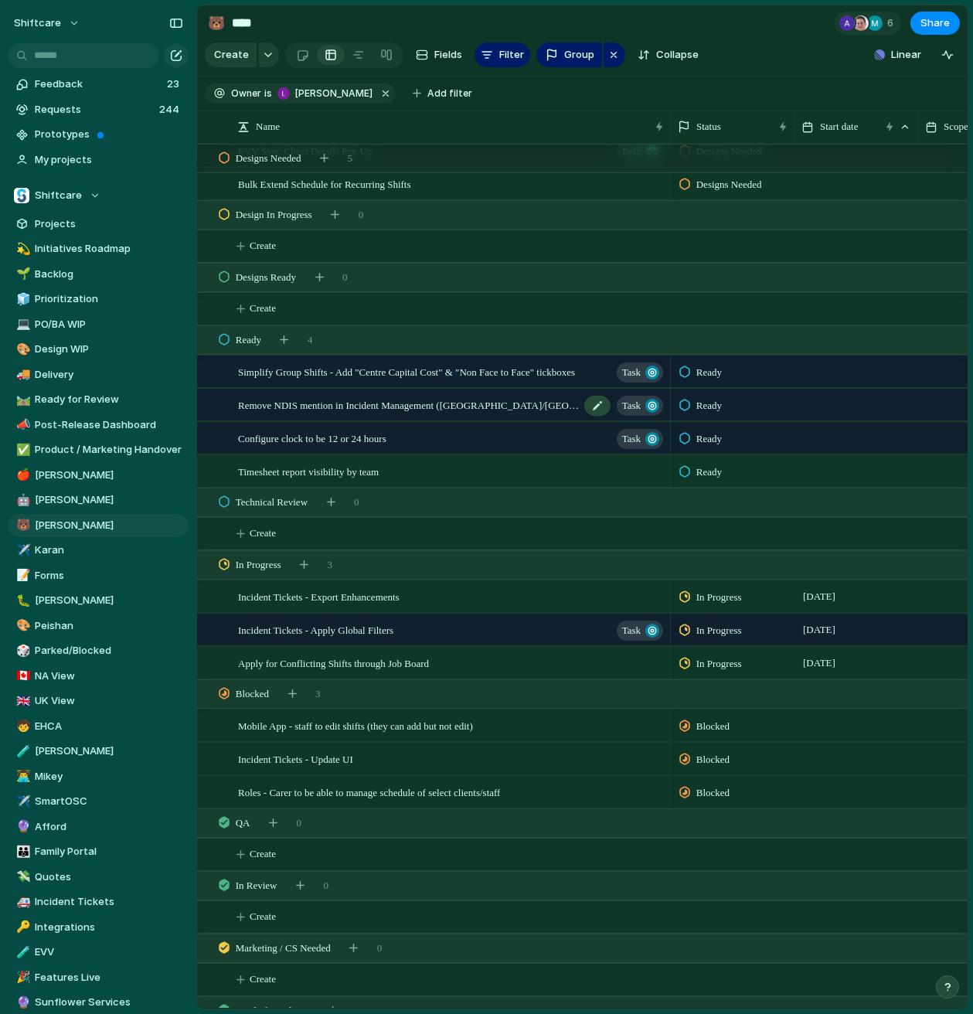
click at [360, 409] on span "Remove NDIS mention in Incident Management ([GEOGRAPHIC_DATA]/[GEOGRAPHIC_DATA]…" at bounding box center [409, 405] width 342 height 18
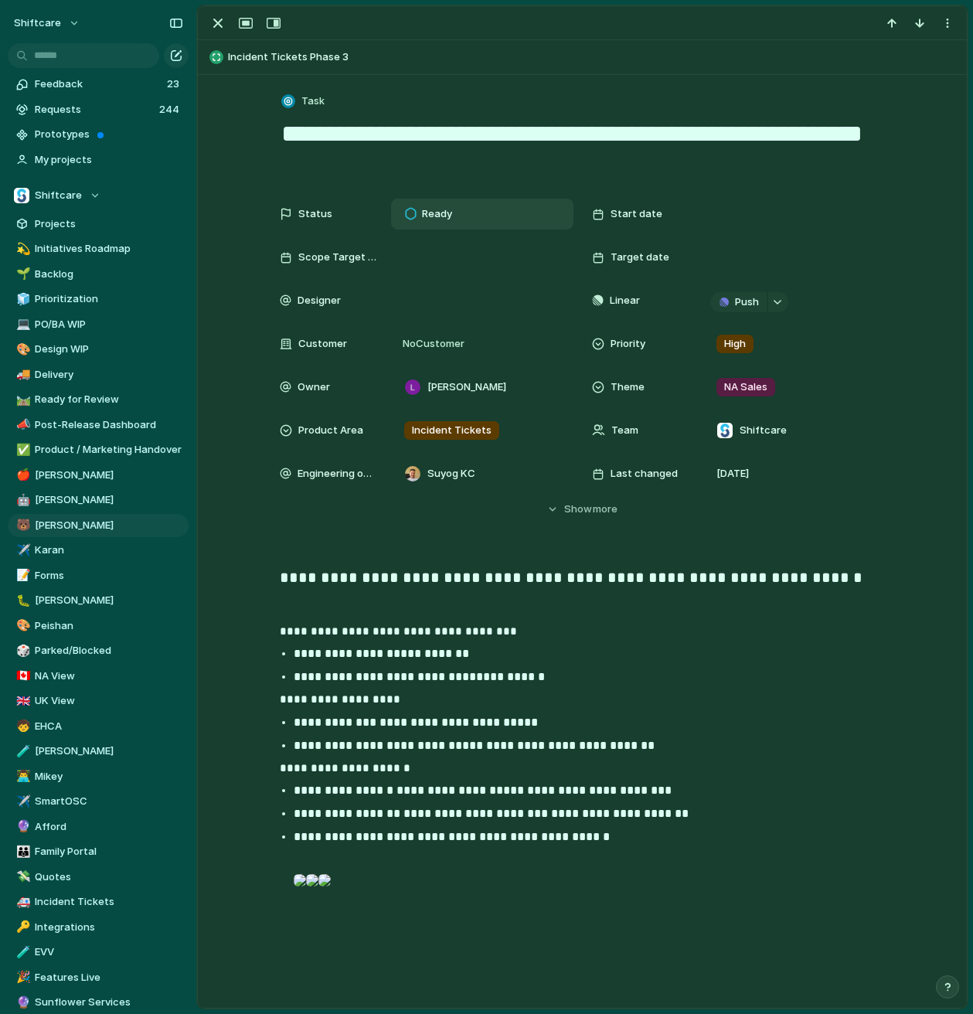
click at [431, 223] on div "Ready" at bounding box center [431, 214] width 67 height 22
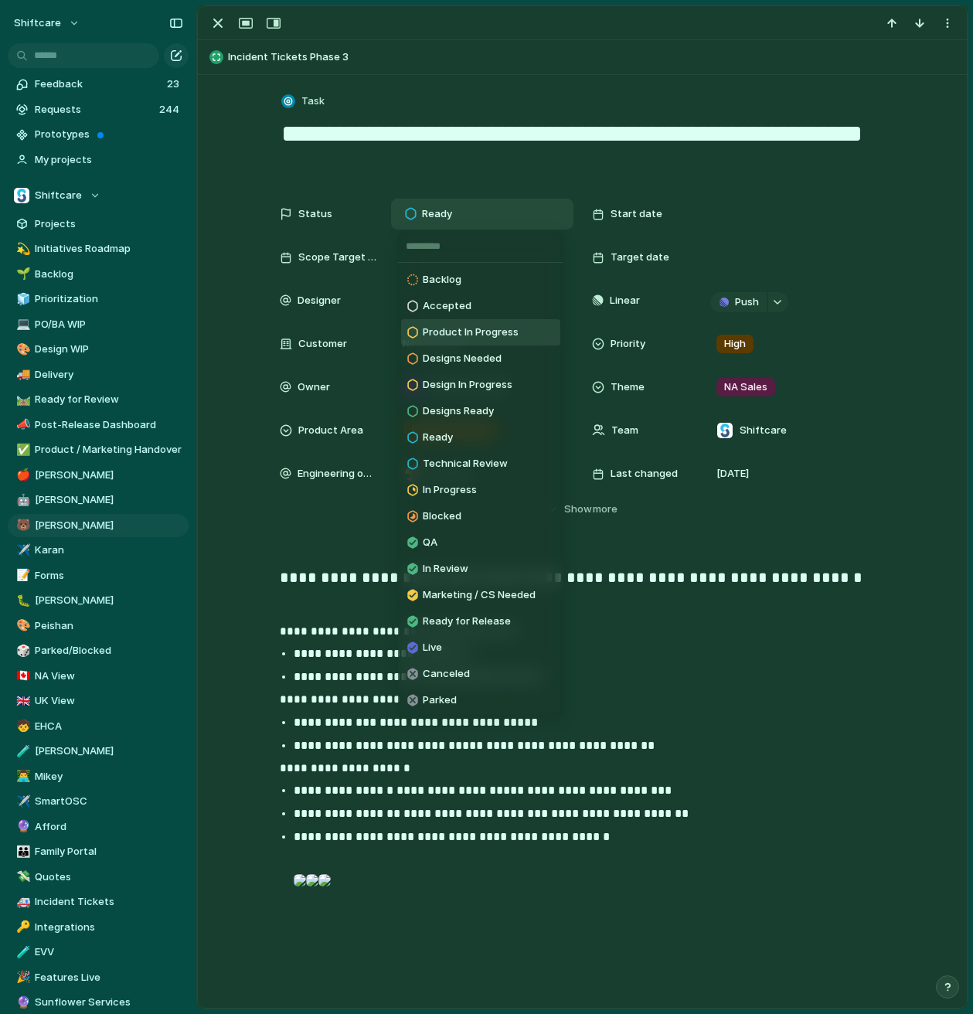
click at [471, 336] on span "Product In Progress" at bounding box center [471, 332] width 96 height 15
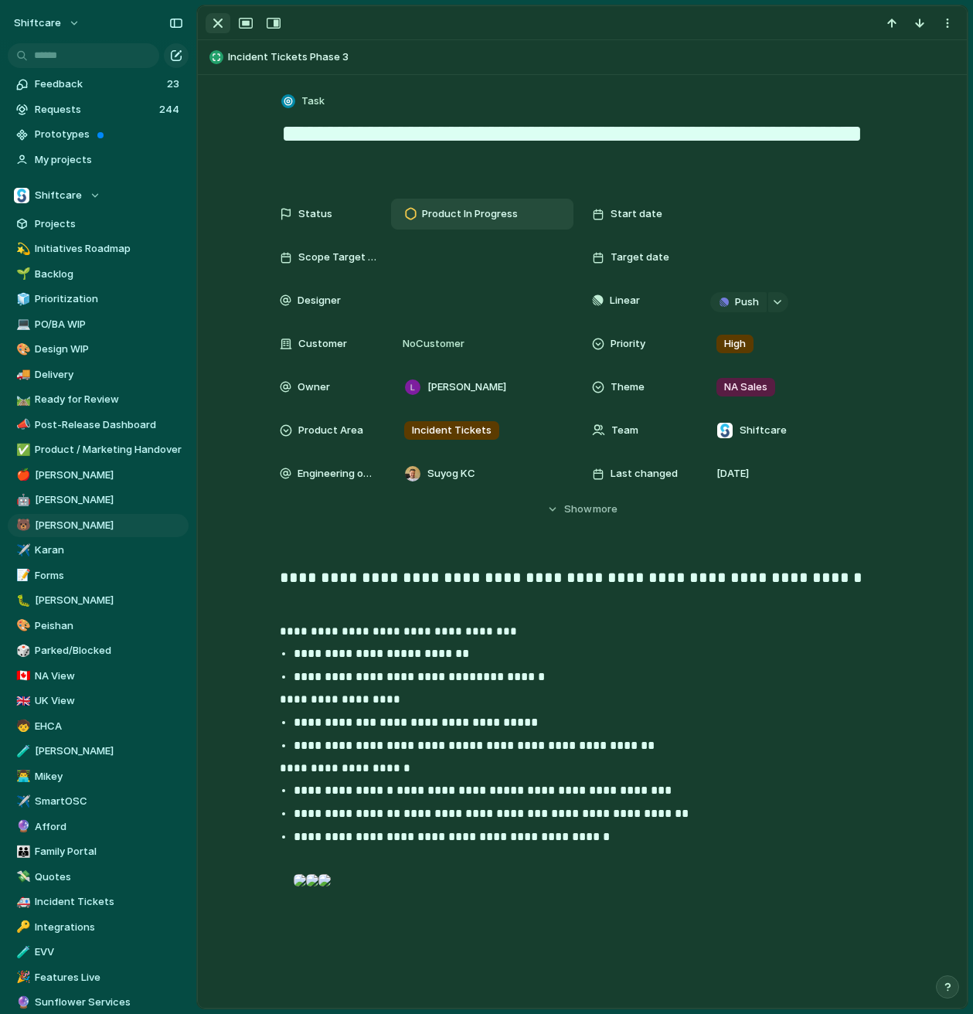
click at [220, 26] on div "button" at bounding box center [218, 23] width 19 height 19
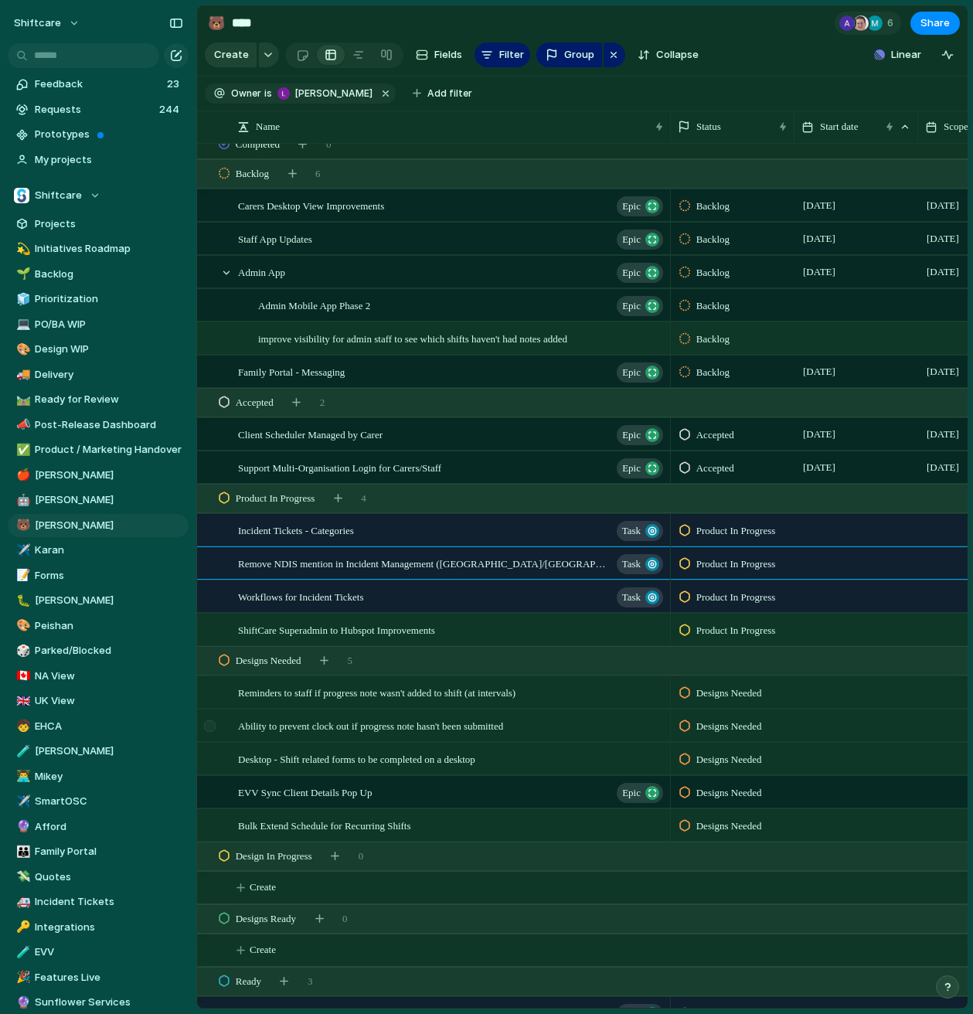
click at [213, 727] on div at bounding box center [210, 726] width 12 height 12
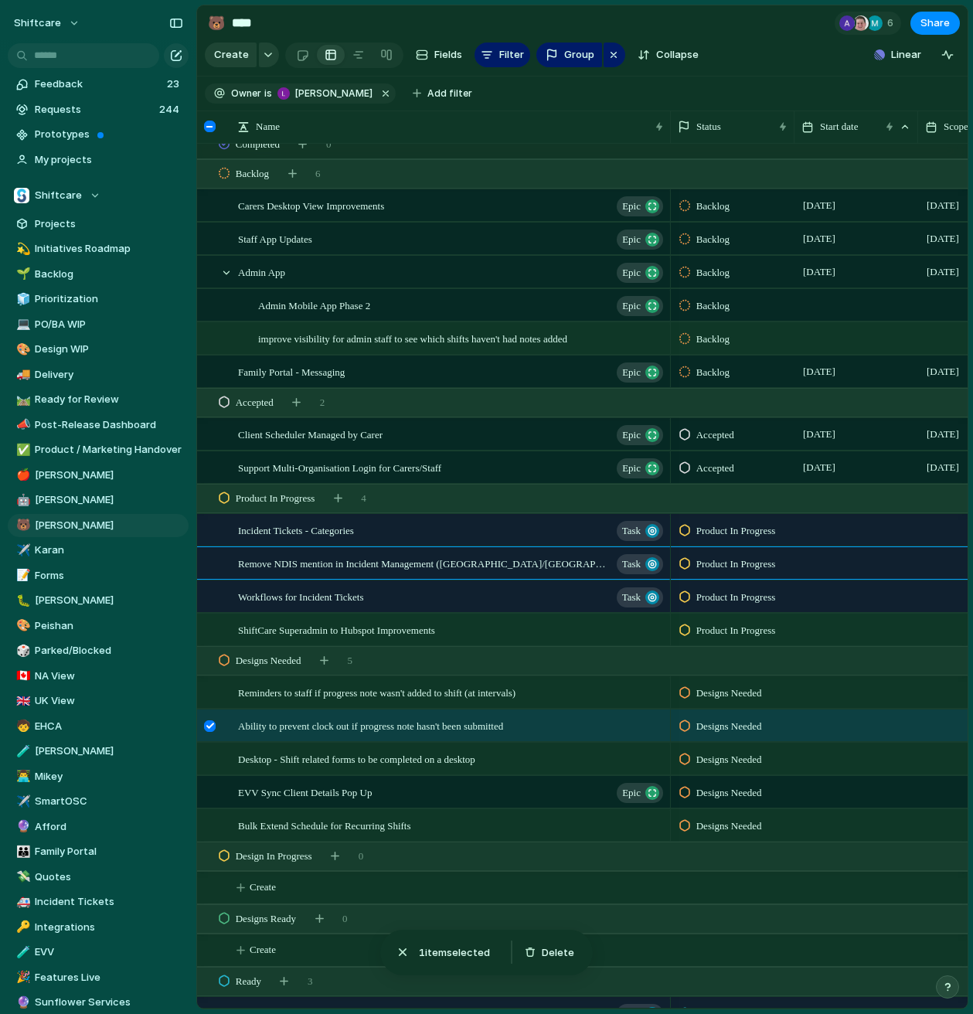
click at [211, 727] on div at bounding box center [210, 726] width 12 height 12
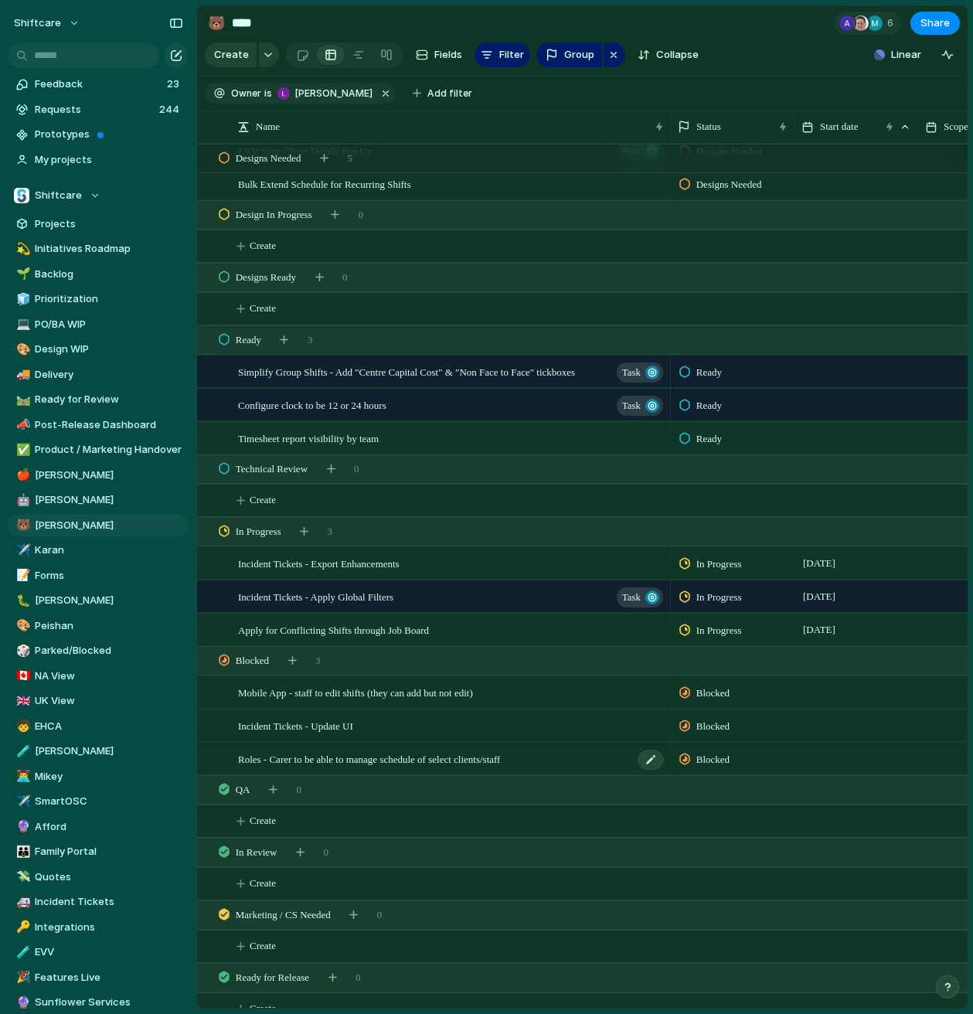
scroll to position [787, 0]
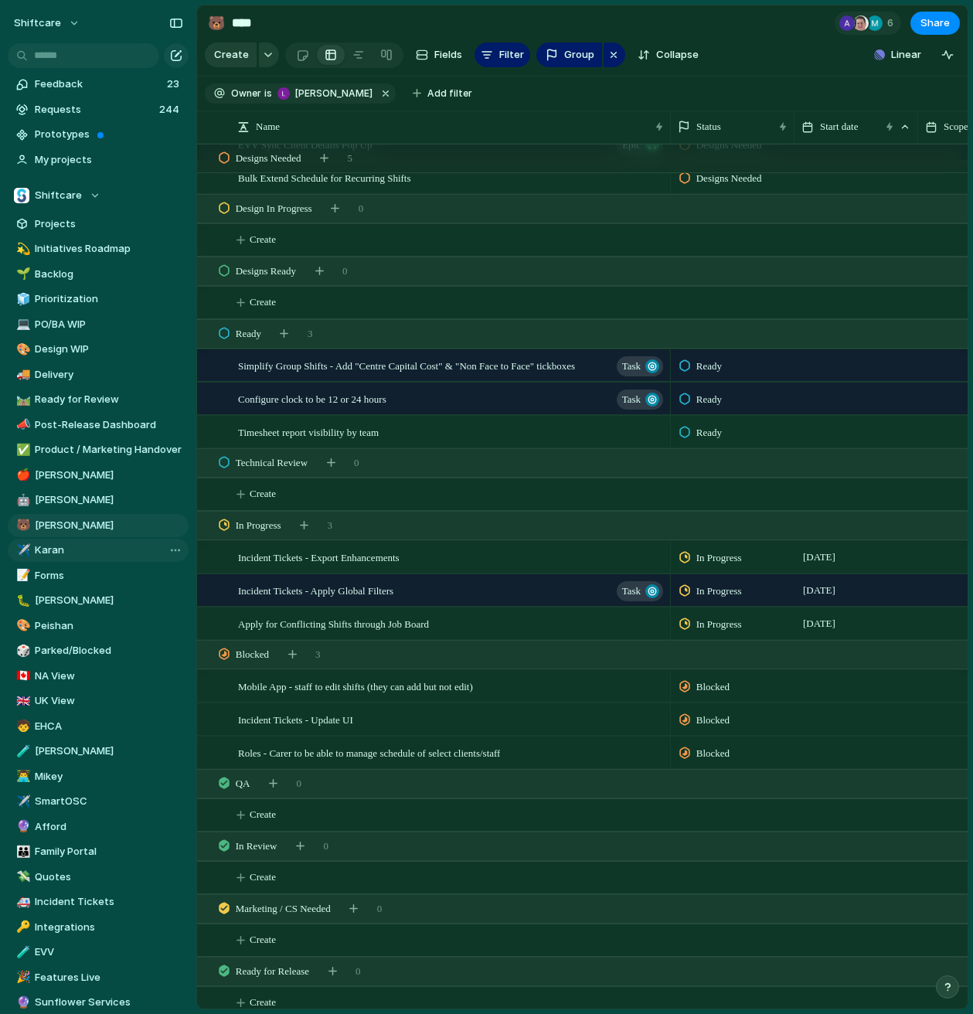
click at [99, 543] on span "Karan" at bounding box center [109, 550] width 148 height 15
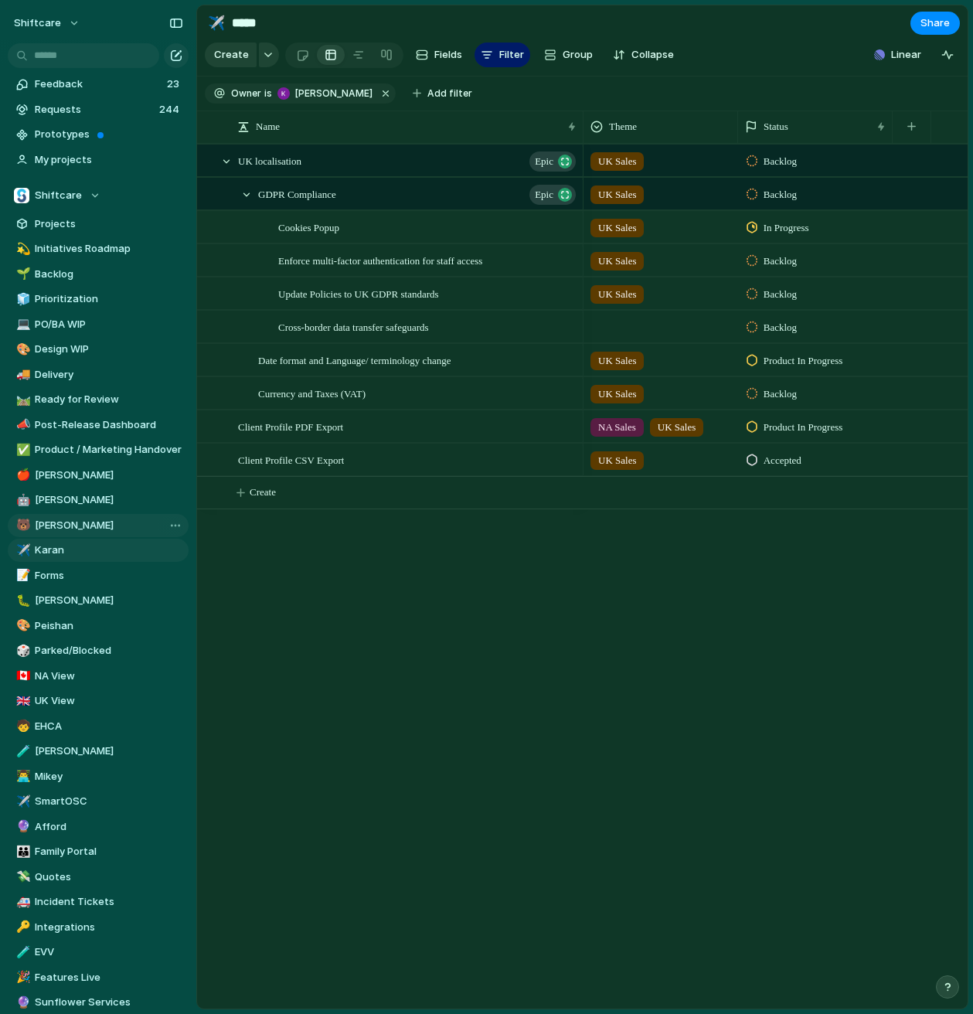
click at [99, 530] on span "[PERSON_NAME]" at bounding box center [109, 525] width 148 height 15
type input "****"
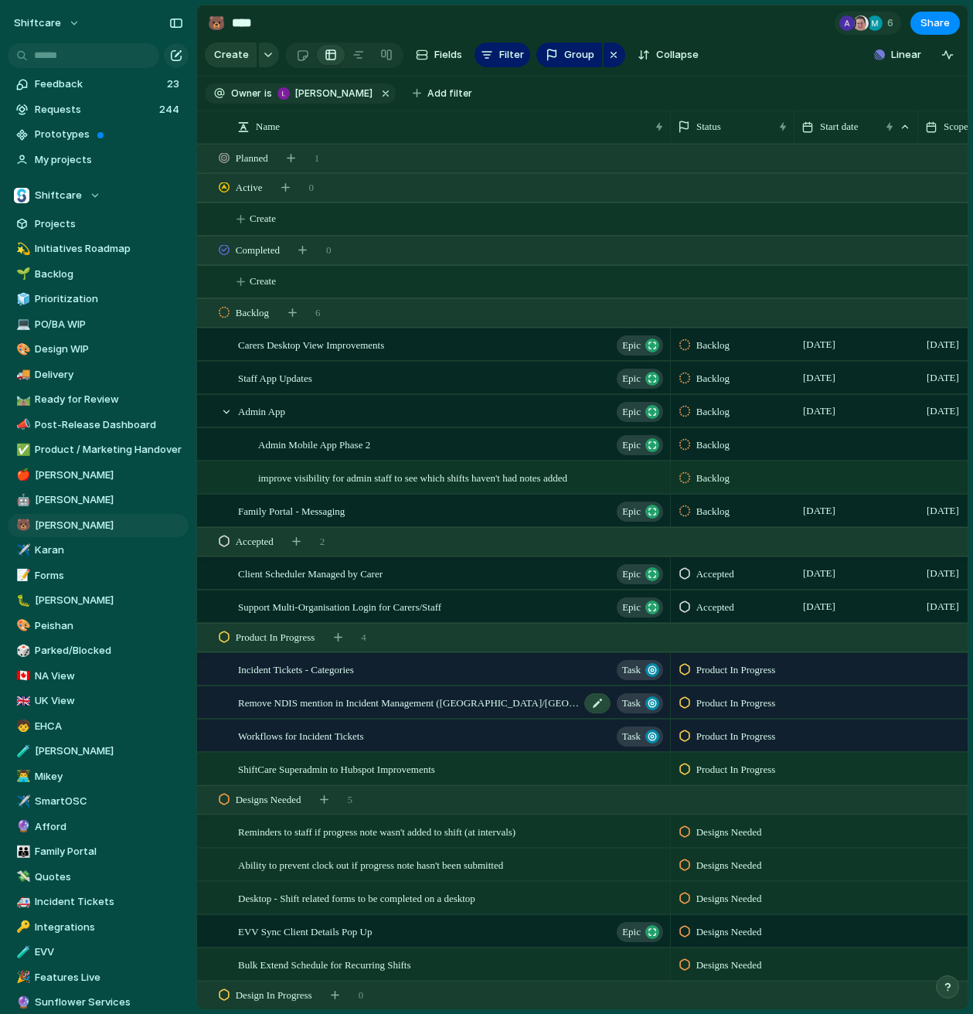
click at [357, 706] on span "Remove NDIS mention in Incident Management ([GEOGRAPHIC_DATA]/[GEOGRAPHIC_DATA]…" at bounding box center [409, 702] width 342 height 18
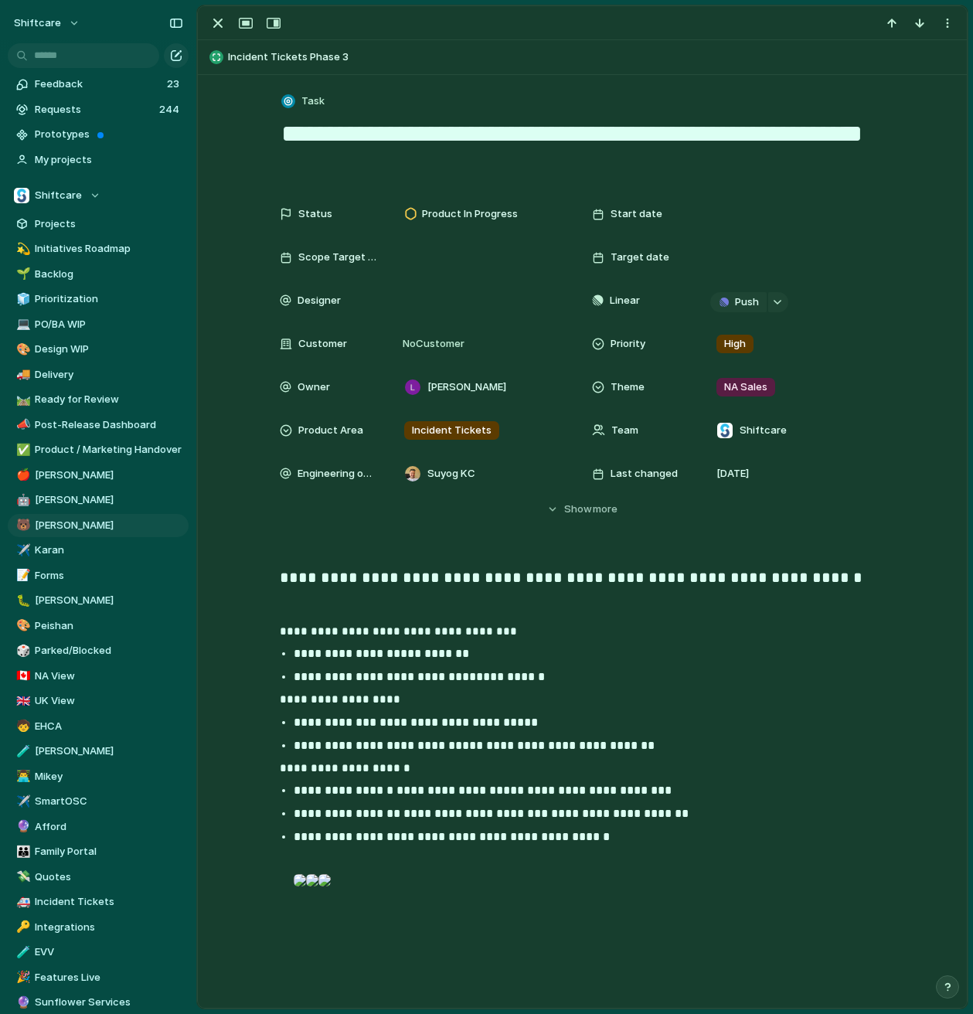
drag, startPoint x: 269, startPoint y: 128, endPoint x: 514, endPoint y: 169, distance: 248.6
click at [514, 169] on div "**********" at bounding box center [582, 763] width 769 height 1377
drag, startPoint x: 514, startPoint y: 169, endPoint x: 291, endPoint y: 119, distance: 229.0
click at [291, 119] on textarea "**********" at bounding box center [583, 148] width 606 height 63
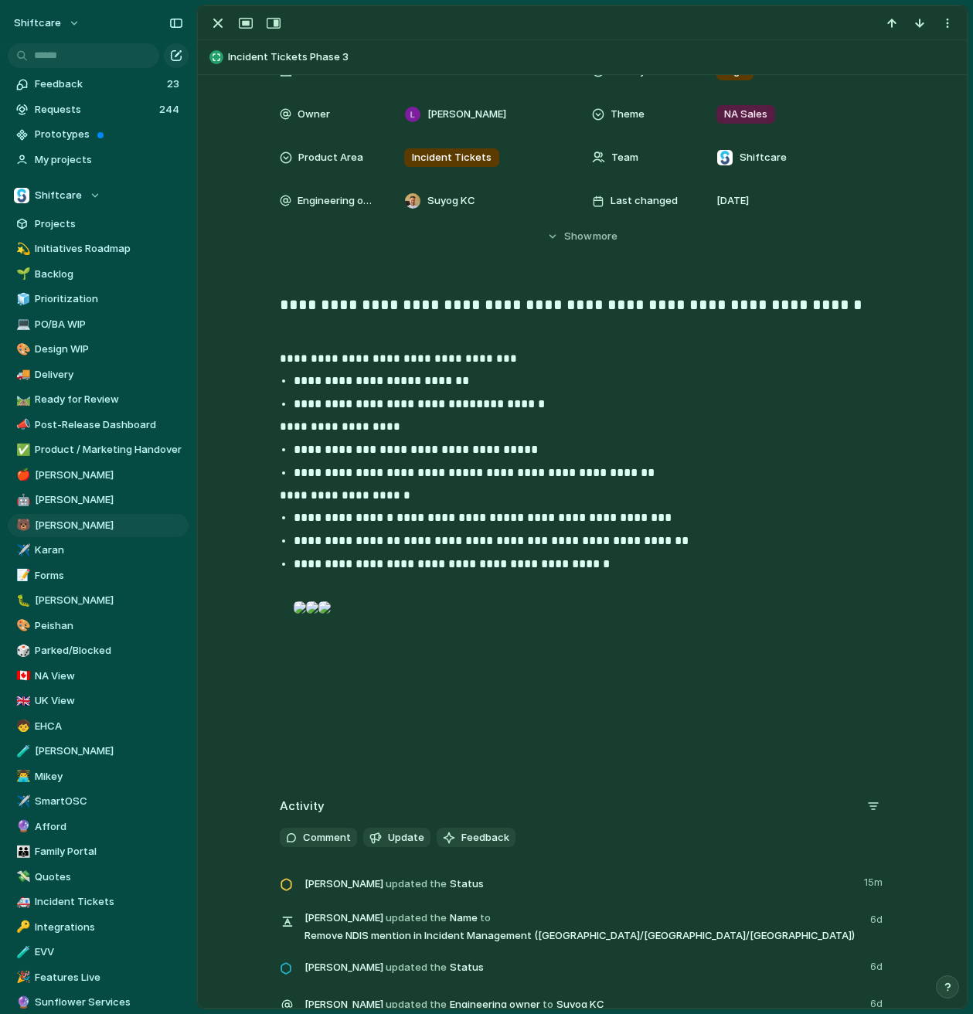
scroll to position [266, 0]
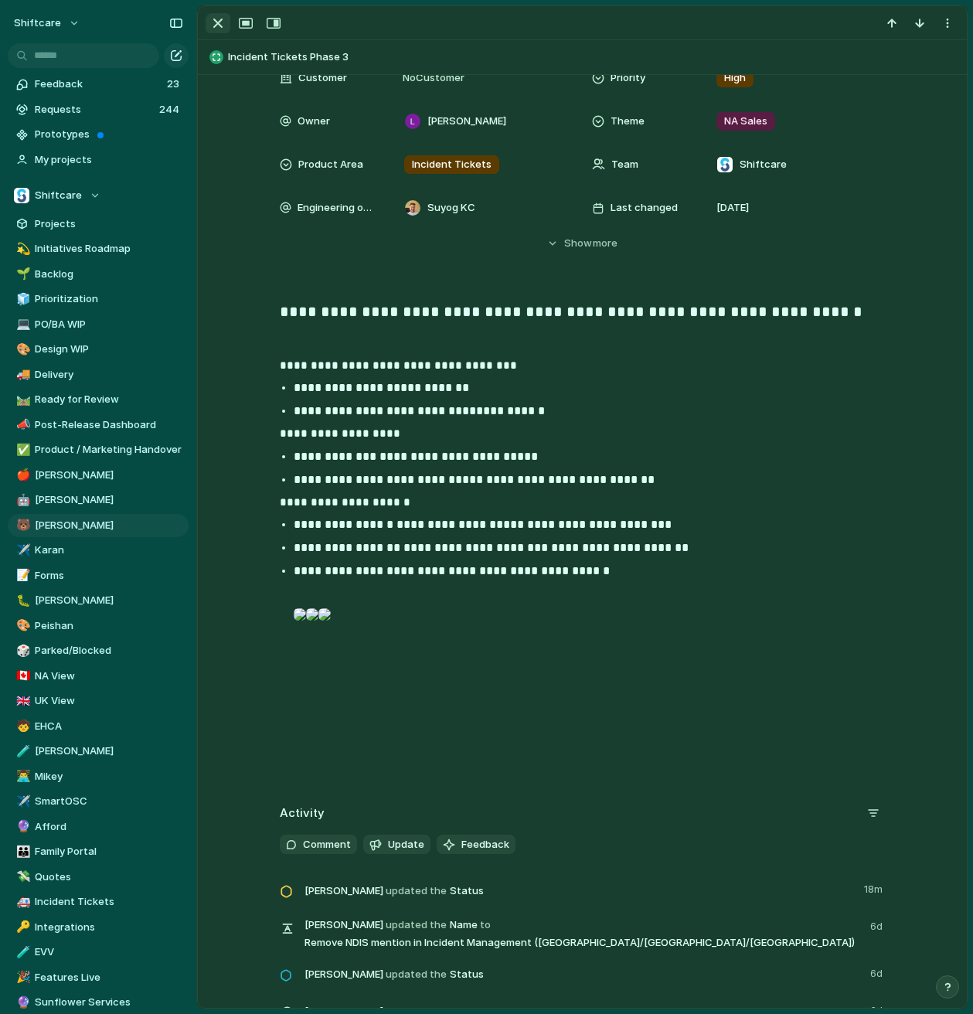
click at [214, 22] on div "button" at bounding box center [218, 23] width 19 height 19
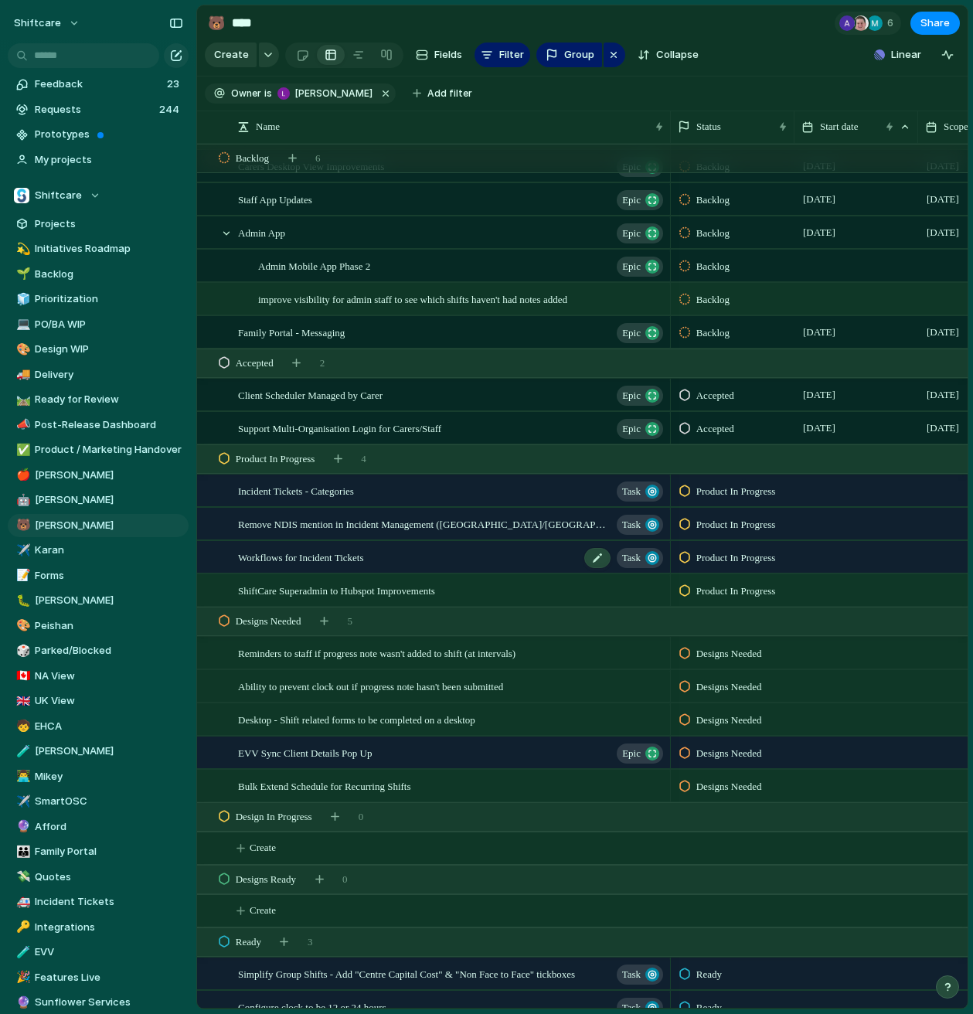
scroll to position [153, 0]
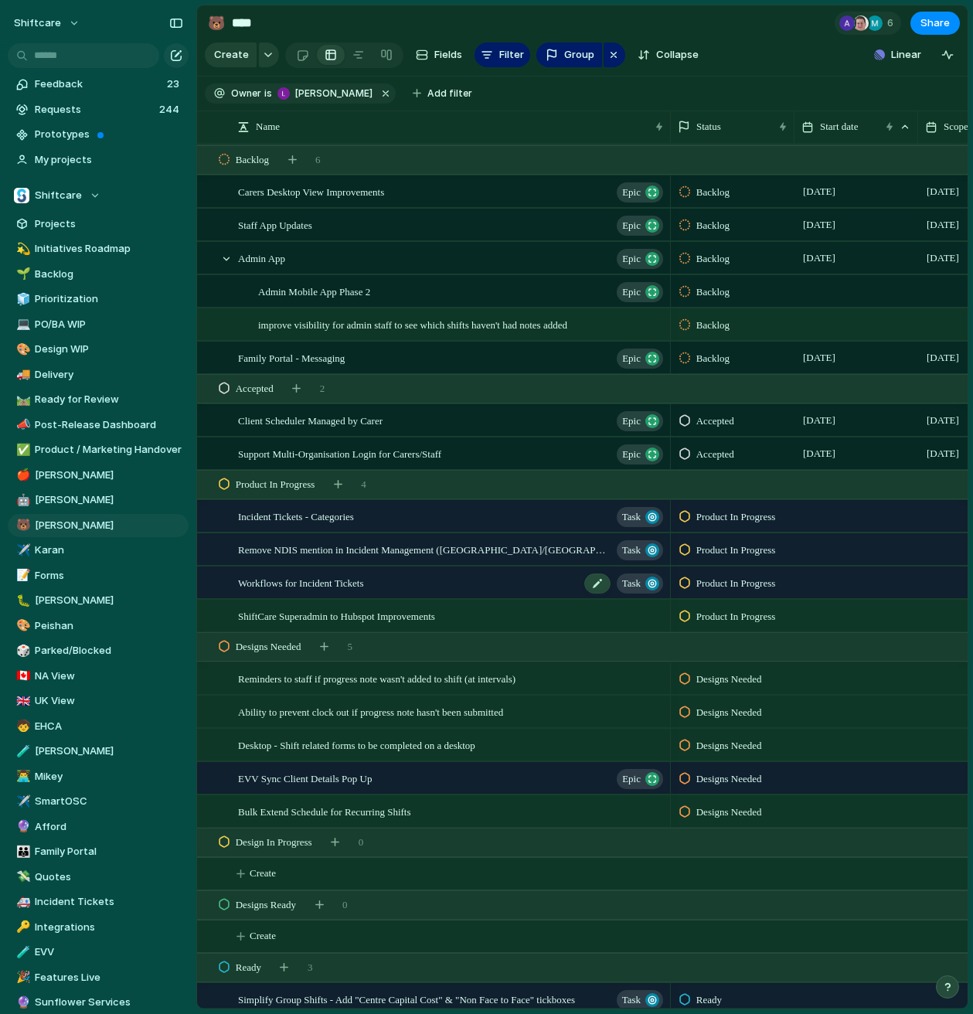
click at [400, 584] on div "Workflows for Incident Tickets Task" at bounding box center [451, 583] width 427 height 32
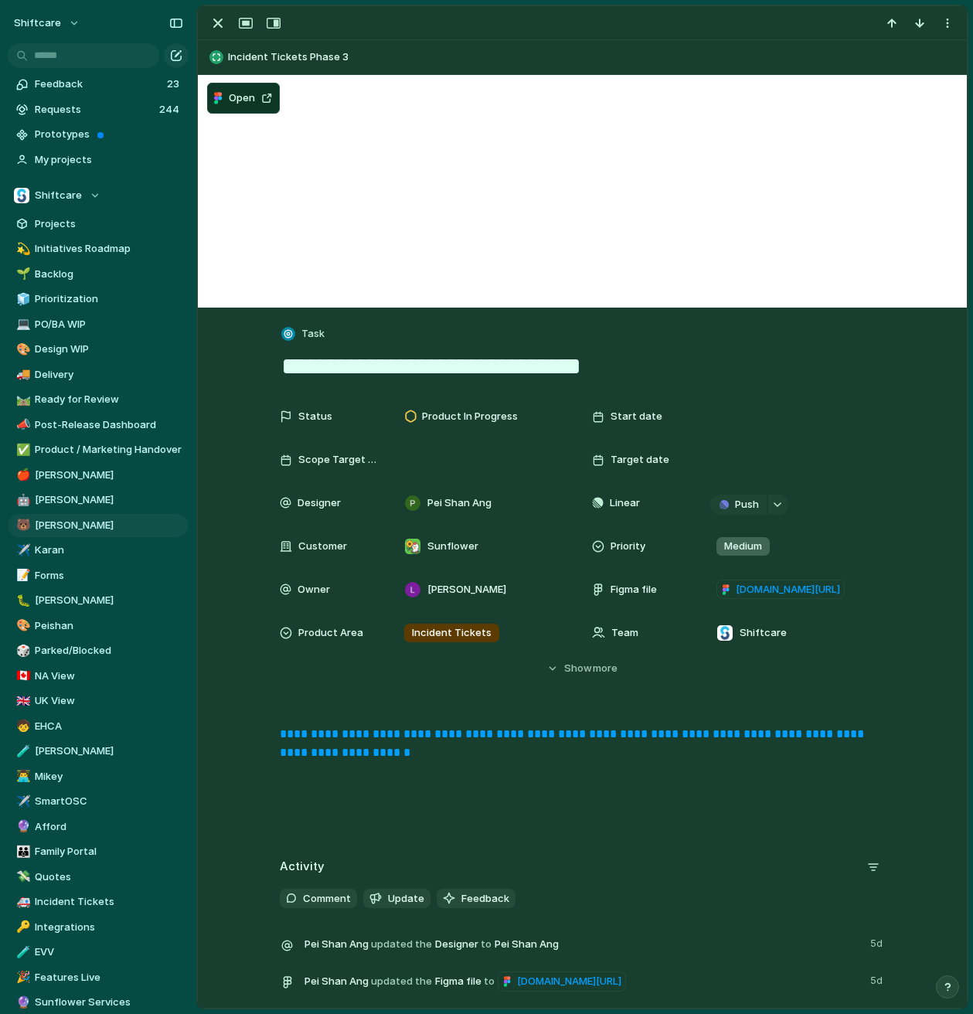
drag, startPoint x: 640, startPoint y: 371, endPoint x: 234, endPoint y: 370, distance: 405.8
click at [234, 370] on div "**********" at bounding box center [582, 732] width 769 height 848
